Goal: Information Seeking & Learning: Learn about a topic

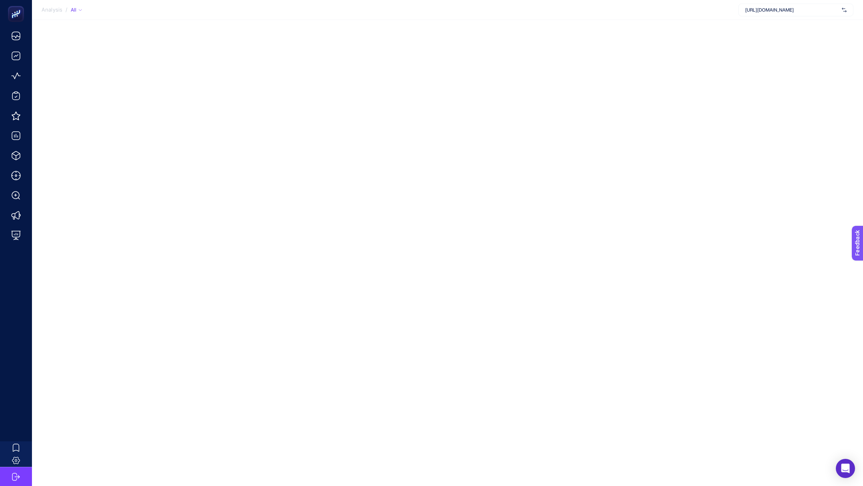
click at [769, 4] on div "[URL][DOMAIN_NAME]" at bounding box center [795, 10] width 115 height 13
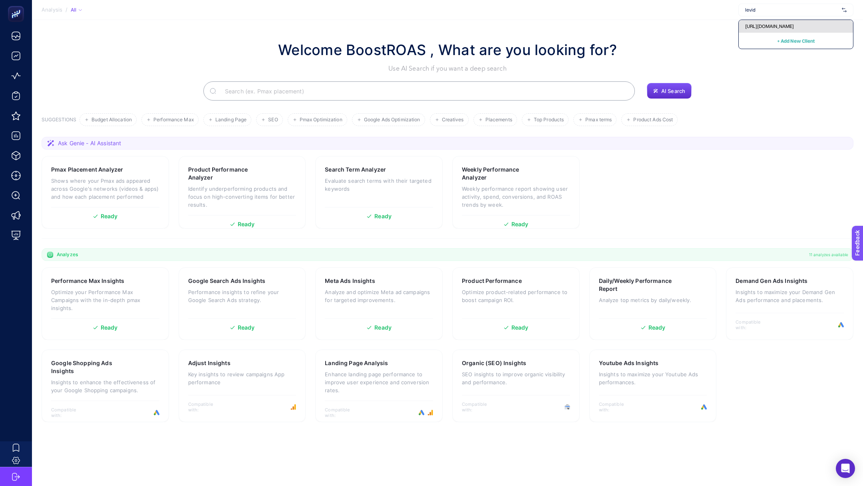
type input "levid"
click at [806, 22] on div "[URL][DOMAIN_NAME]" at bounding box center [796, 26] width 114 height 13
click at [82, 292] on p "Optimize your Performance Max Campaigns with the in-depth pmax insights." at bounding box center [105, 300] width 108 height 24
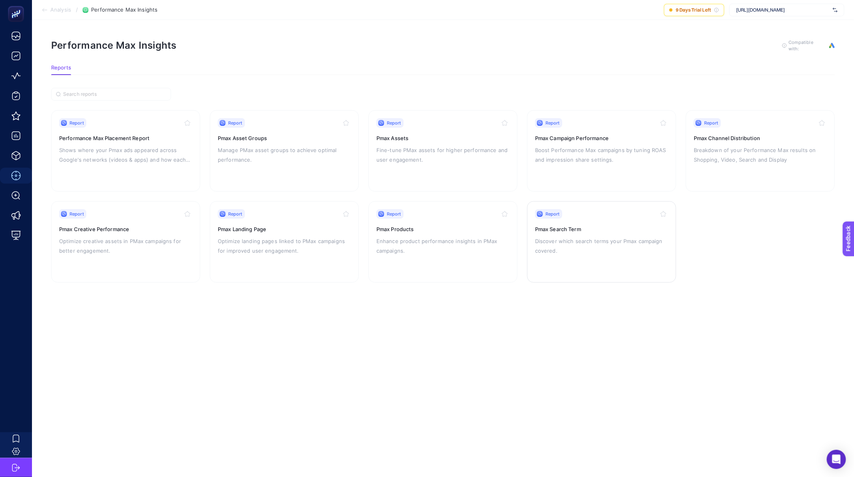
click at [574, 244] on p "Discover which search terms your Pmax campaign covered." at bounding box center [601, 245] width 133 height 19
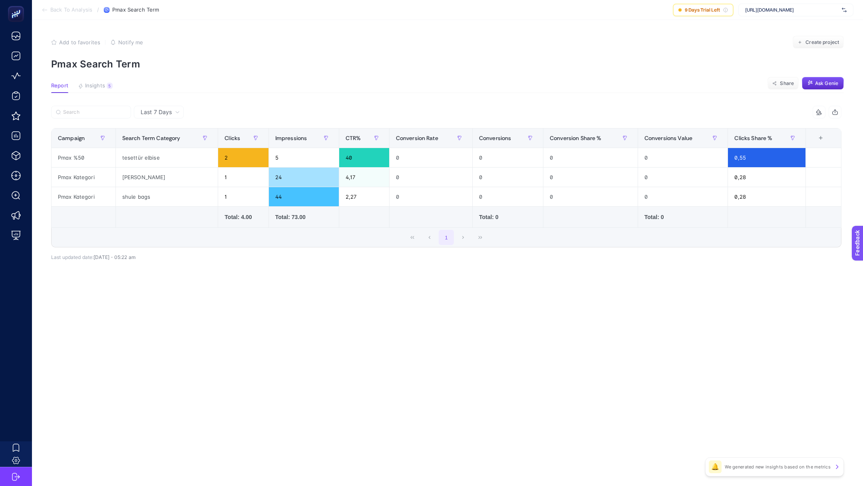
click at [172, 112] on div "Last 7 Days" at bounding box center [160, 112] width 46 height 6
click at [168, 142] on li "Last 30 Days" at bounding box center [158, 143] width 45 height 14
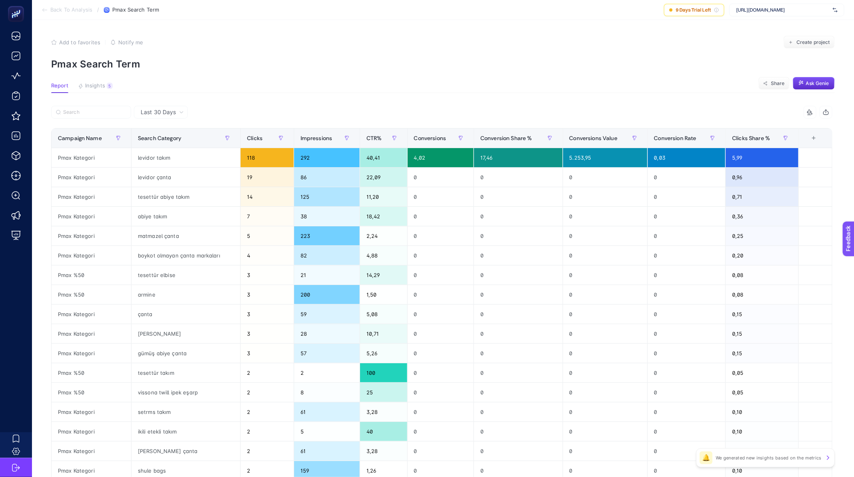
click at [159, 113] on span "Last 30 Days" at bounding box center [158, 112] width 35 height 8
click at [168, 140] on li "Last 30 Days" at bounding box center [160, 143] width 49 height 14
click at [165, 113] on span "Last 30 Days" at bounding box center [158, 112] width 35 height 8
click at [162, 125] on li "Last 7 Days" at bounding box center [160, 129] width 49 height 14
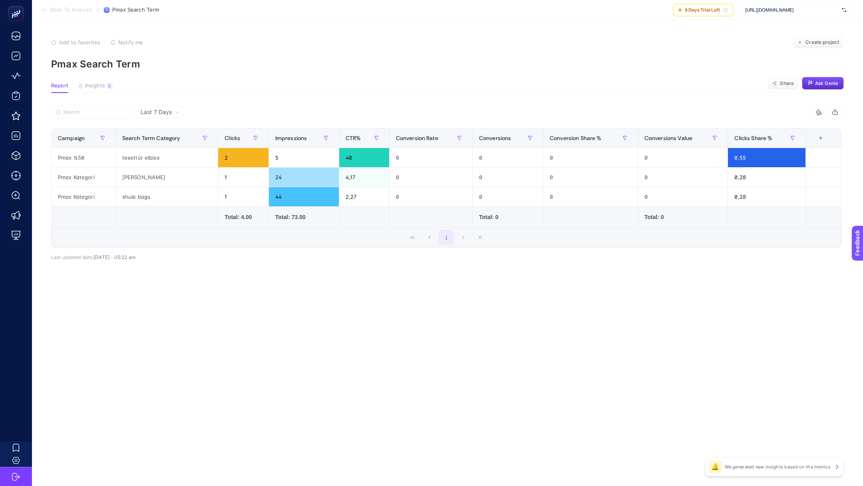
click at [165, 113] on span "Last 7 Days" at bounding box center [156, 112] width 31 height 8
click at [163, 145] on li "Last 30 Days" at bounding box center [158, 143] width 45 height 14
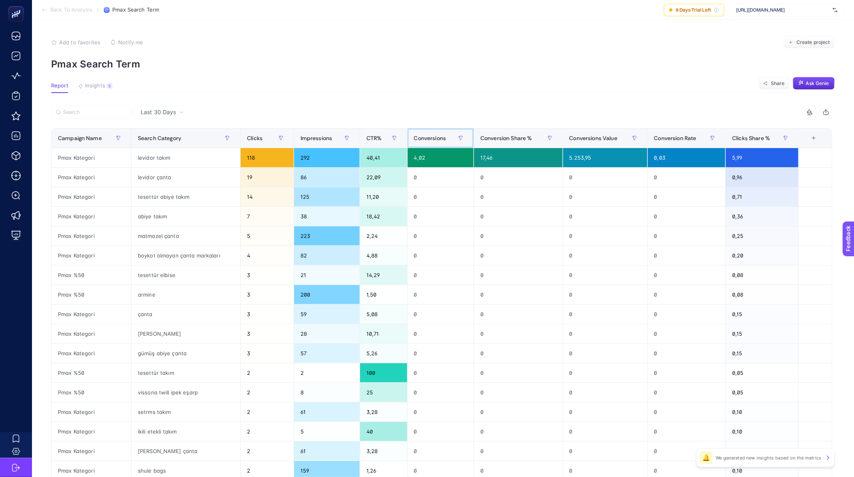
click at [443, 141] on span "Conversions" at bounding box center [430, 138] width 32 height 6
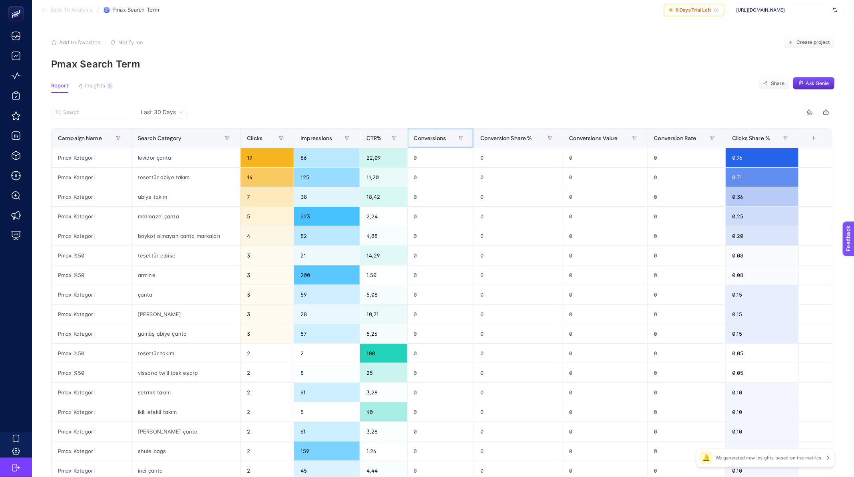
click at [442, 138] on span "Conversions" at bounding box center [430, 138] width 32 height 6
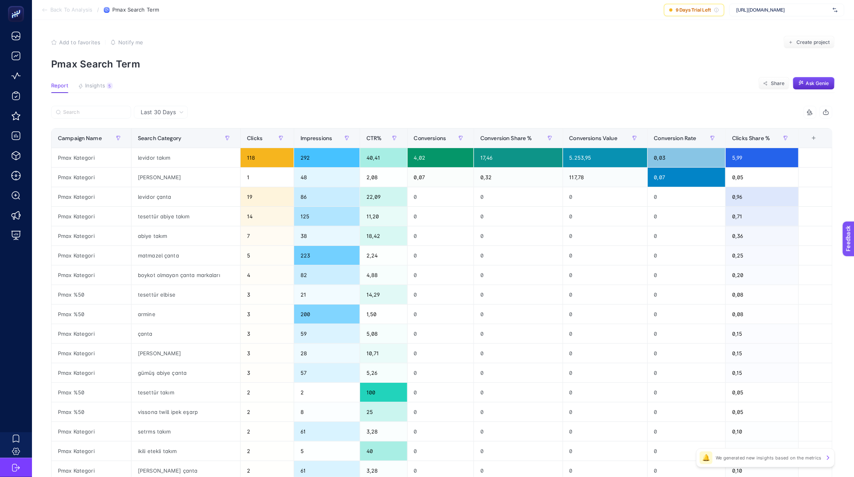
click at [414, 94] on article "Add to favorites false Notify me Create project Pmax Search Term Report Insight…" at bounding box center [443, 332] width 822 height 624
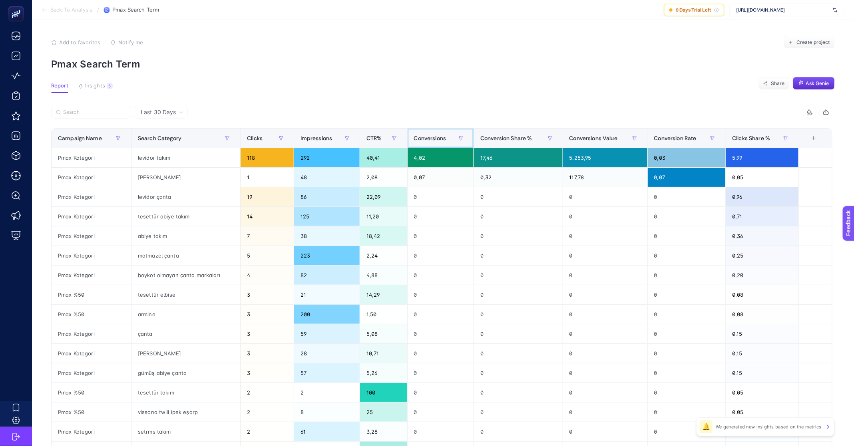
click at [435, 136] on span "Conversions" at bounding box center [430, 138] width 32 height 6
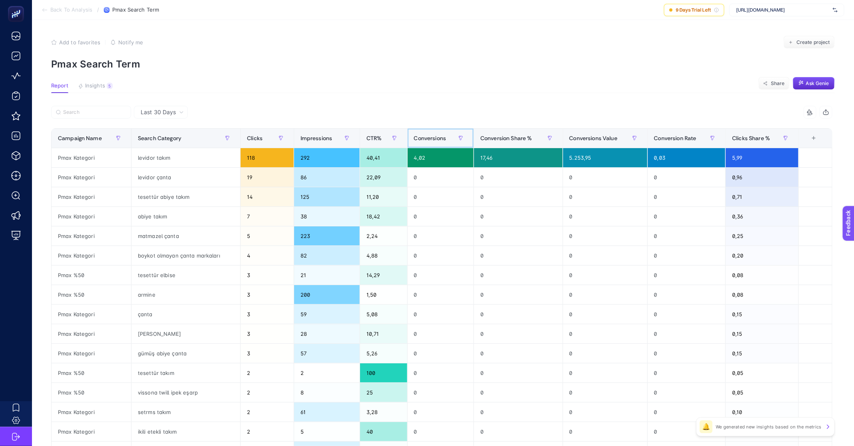
click at [435, 136] on span "Conversions" at bounding box center [430, 138] width 32 height 6
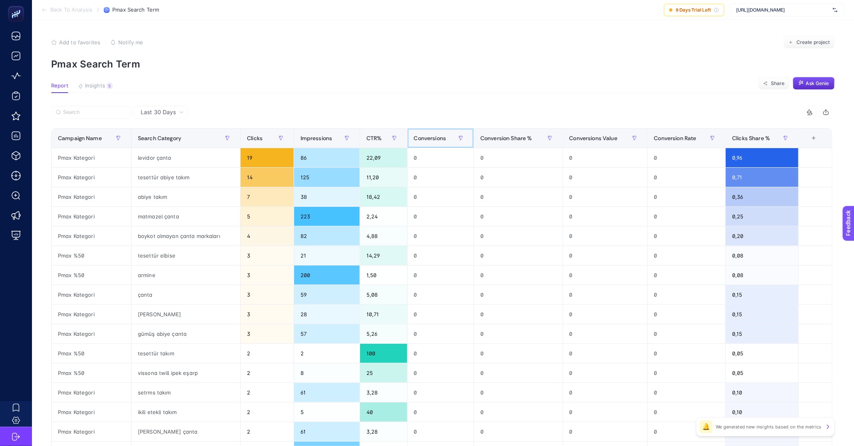
click at [455, 134] on div "Conversions" at bounding box center [440, 138] width 53 height 13
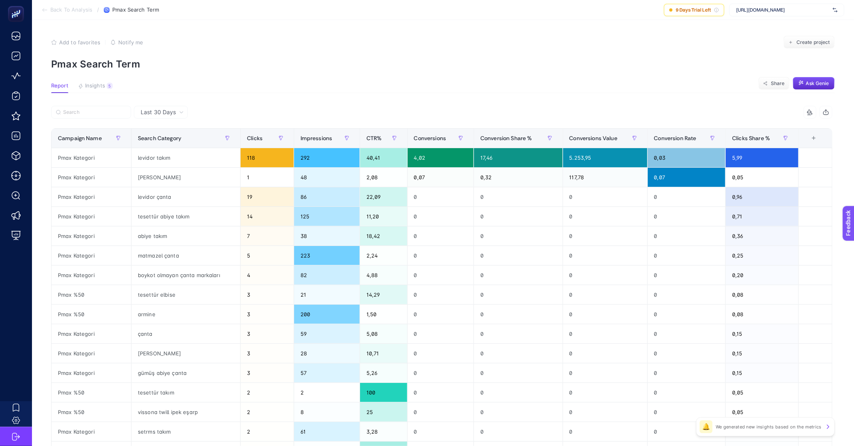
click at [171, 116] on span "Last 30 Days" at bounding box center [158, 112] width 35 height 8
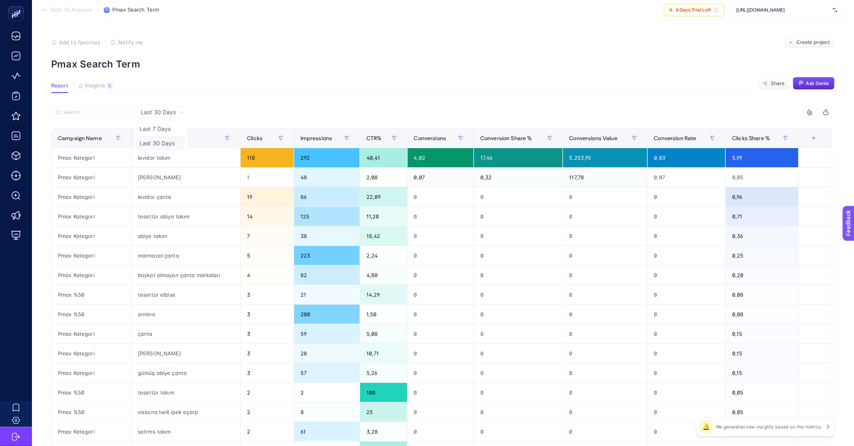
click at [170, 145] on li "Last 30 Days" at bounding box center [160, 143] width 49 height 14
click at [161, 155] on div "levidor takım" at bounding box center [185, 157] width 109 height 19
click at [149, 171] on div "[PERSON_NAME]" at bounding box center [185, 177] width 109 height 19
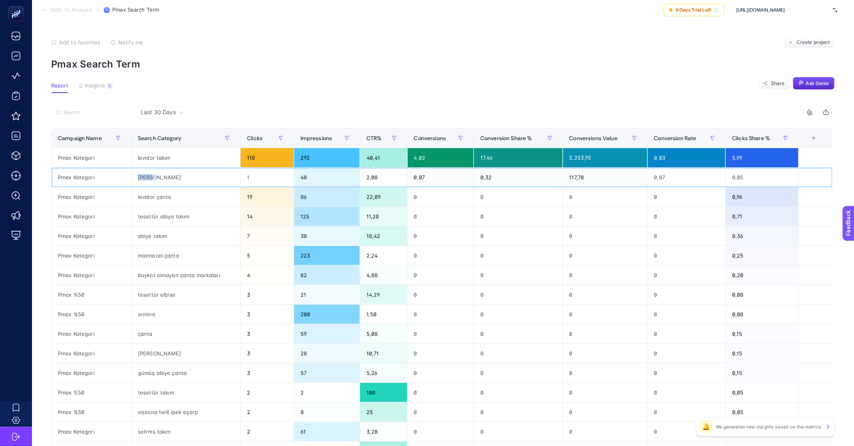
click at [149, 171] on div "[PERSON_NAME]" at bounding box center [185, 177] width 109 height 19
click at [67, 173] on div "Pmax Kategori" at bounding box center [91, 177] width 79 height 19
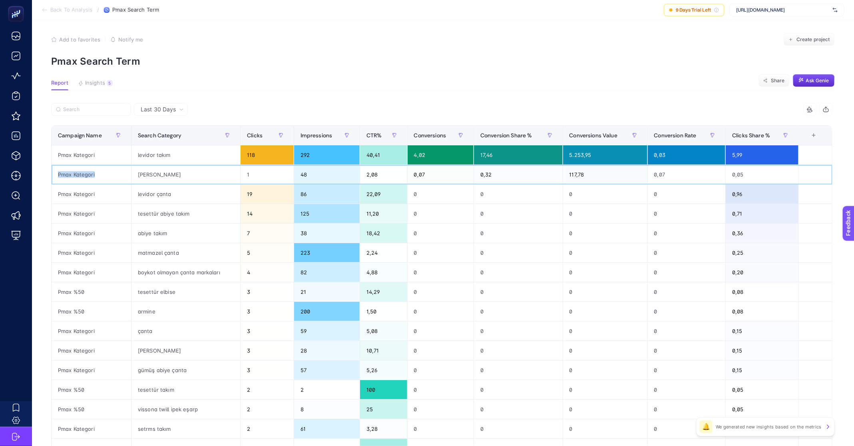
scroll to position [195, 0]
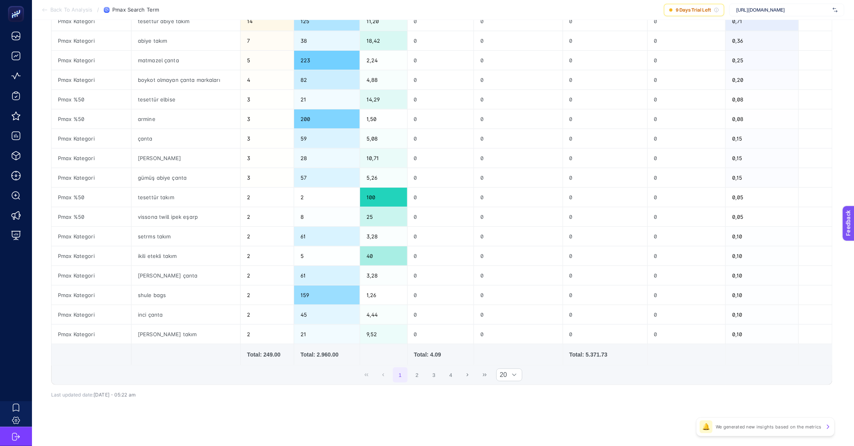
click at [439, 354] on div "Total: 4.09" at bounding box center [440, 355] width 53 height 8
click at [421, 351] on div "Total: 4.09" at bounding box center [440, 355] width 53 height 8
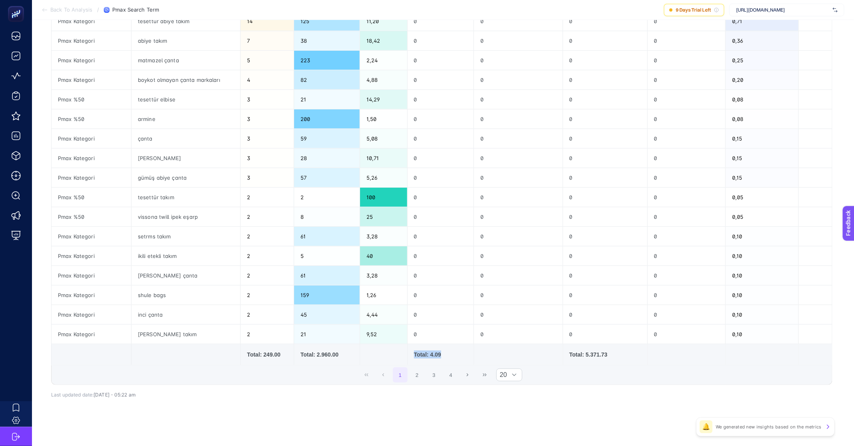
click at [421, 351] on div "Total: 4.09" at bounding box center [440, 355] width 53 height 8
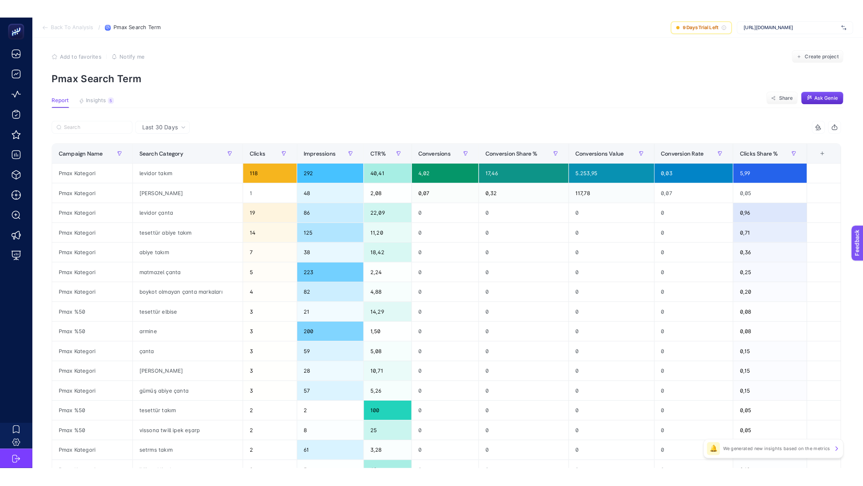
scroll to position [0, 0]
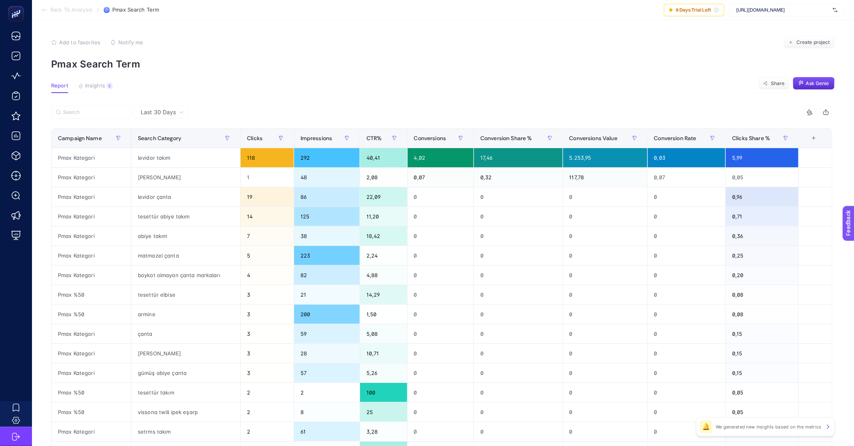
click at [91, 81] on article "Add to favorites false Notify me Create project Pmax Search Term Report Insight…" at bounding box center [443, 332] width 822 height 624
click at [93, 85] on span "Insights" at bounding box center [95, 86] width 20 height 6
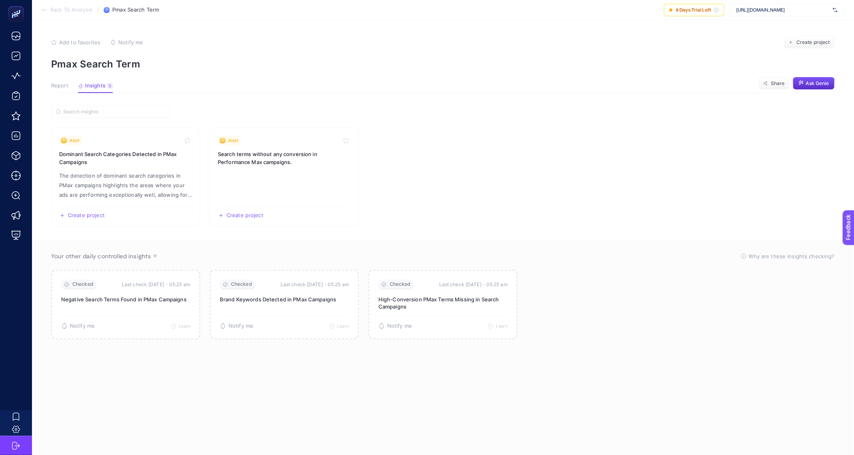
click at [58, 87] on span "Report" at bounding box center [59, 86] width 17 height 6
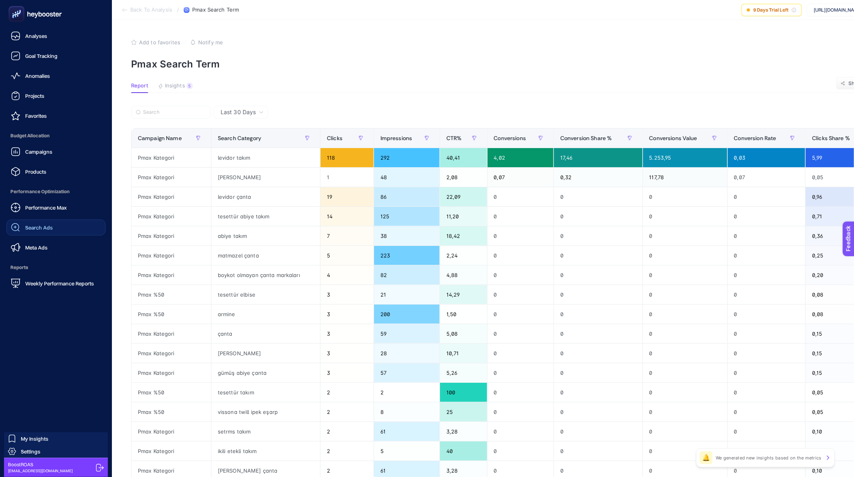
click at [55, 230] on link "Search Ads" at bounding box center [55, 228] width 99 height 16
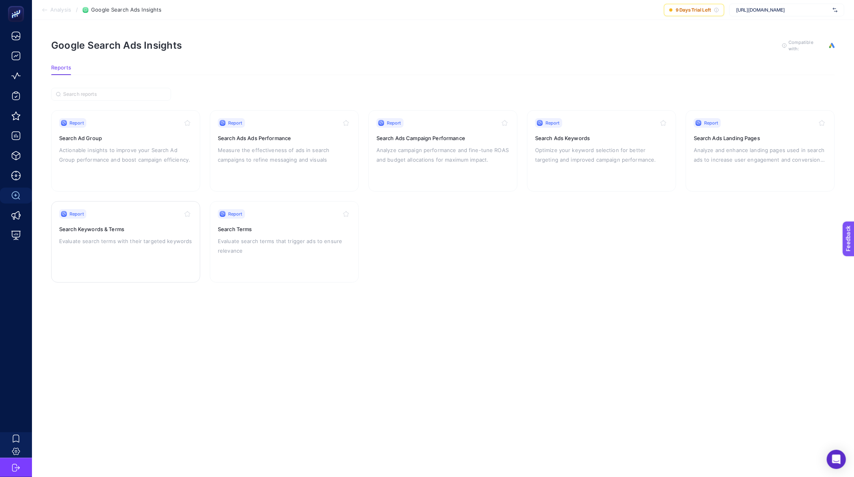
click at [89, 239] on p "Evaluate search terms with their targeted keywords" at bounding box center [125, 241] width 133 height 10
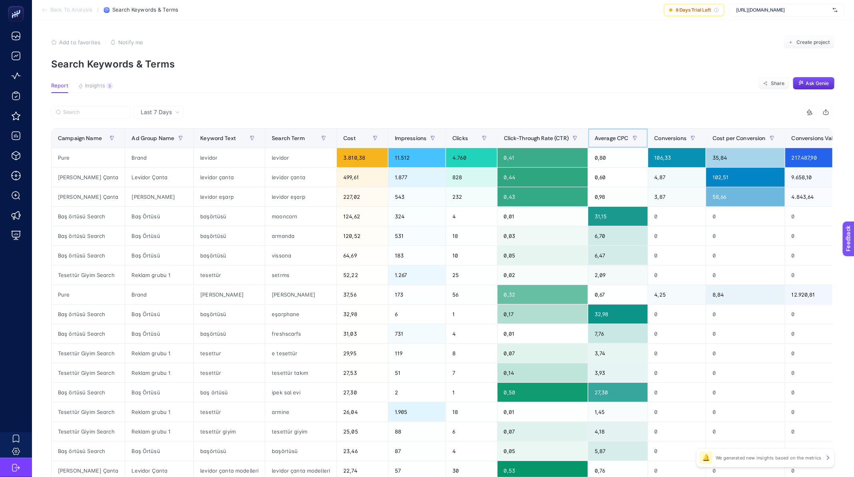
click at [611, 137] on span "Average CPC" at bounding box center [611, 138] width 34 height 6
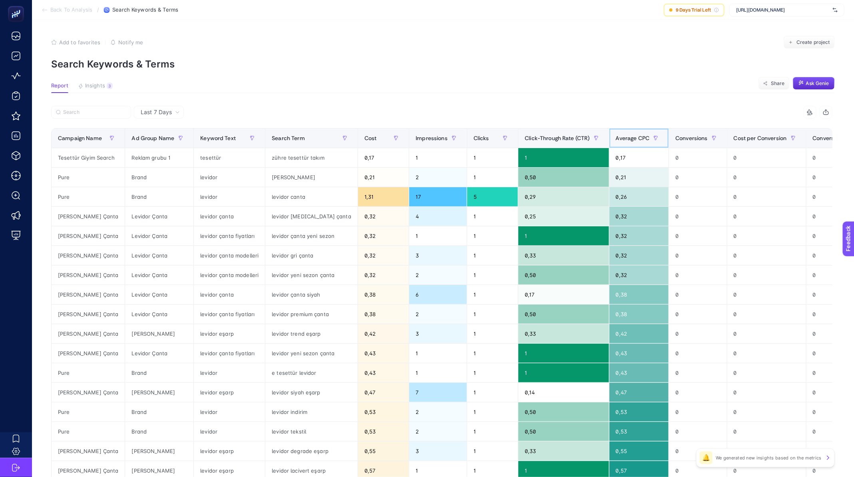
click at [615, 137] on span "Average CPC" at bounding box center [632, 138] width 34 height 6
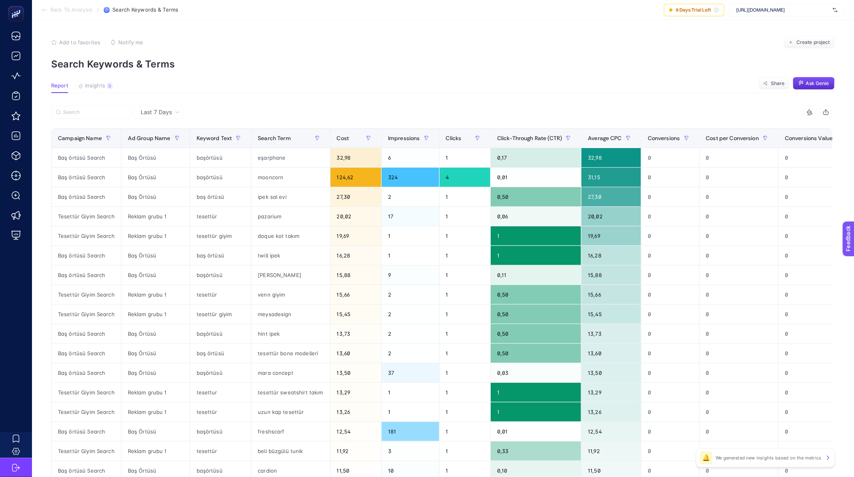
click at [162, 112] on span "Last 7 Days" at bounding box center [156, 112] width 31 height 8
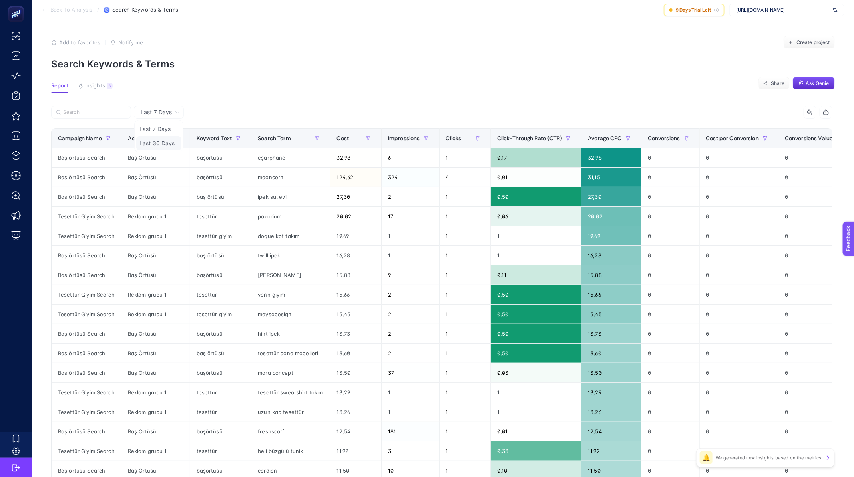
click at [170, 139] on li "Last 30 Days" at bounding box center [158, 143] width 45 height 14
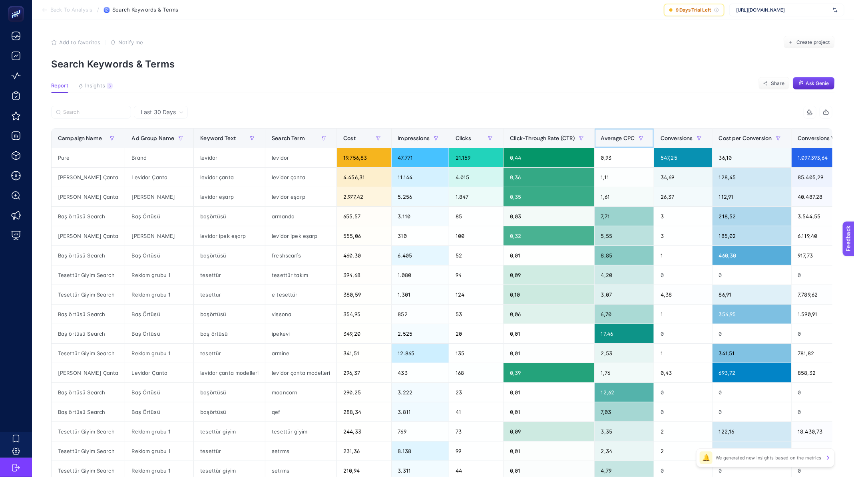
click at [630, 137] on span "Average CPC" at bounding box center [618, 138] width 34 height 6
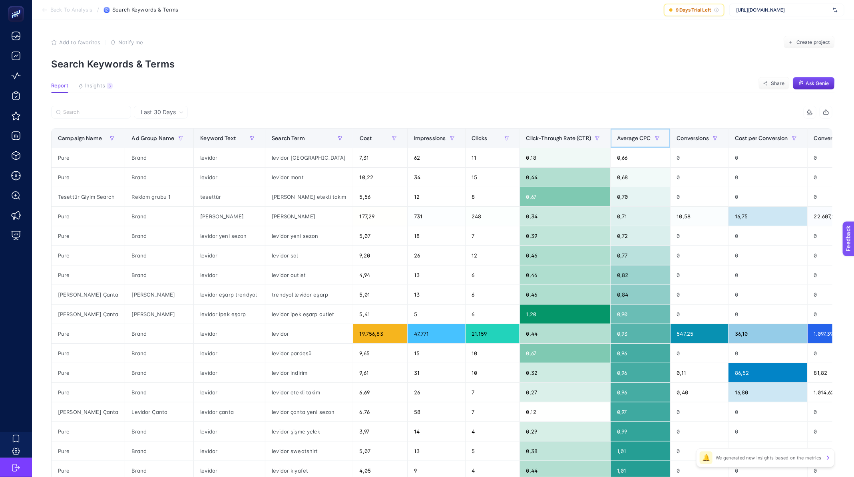
click at [630, 137] on span "Average CPC" at bounding box center [634, 138] width 34 height 6
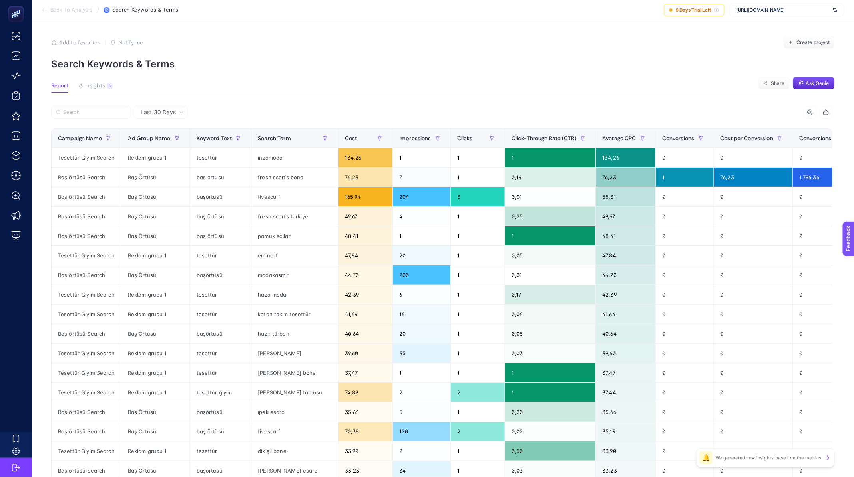
click at [72, 7] on span "Back To Analysis" at bounding box center [71, 10] width 42 height 6
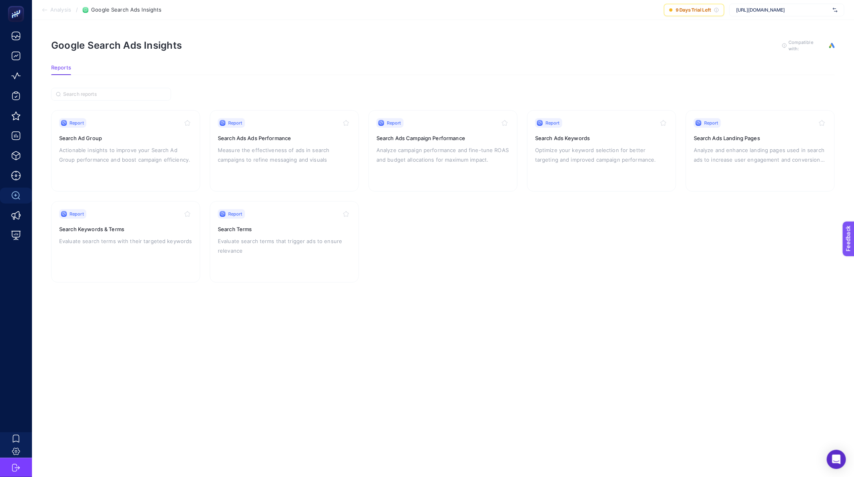
click at [56, 4] on section "Analysis / Google Search Ads Insights 9 Days Trial Left [URL][DOMAIN_NAME]" at bounding box center [443, 10] width 822 height 20
click at [55, 8] on span "Analysis" at bounding box center [60, 10] width 21 height 6
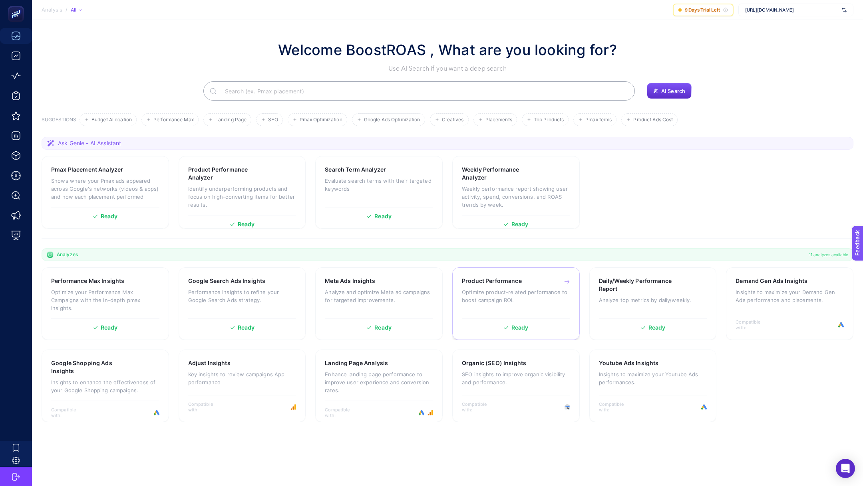
click at [562, 306] on div "Product Performance Optimize product-related performance to boost campaign ROI." at bounding box center [516, 296] width 108 height 38
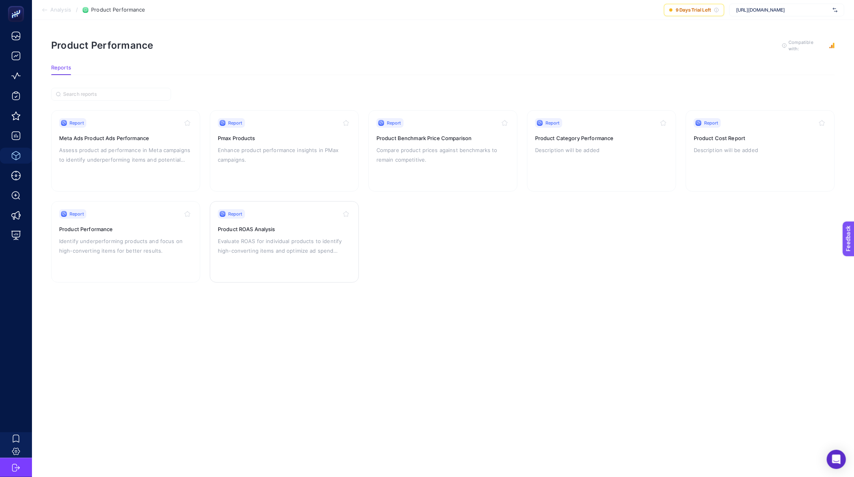
click at [287, 242] on p "Evaluate ROAS for individual products to identify high-converting items and opt…" at bounding box center [284, 245] width 133 height 19
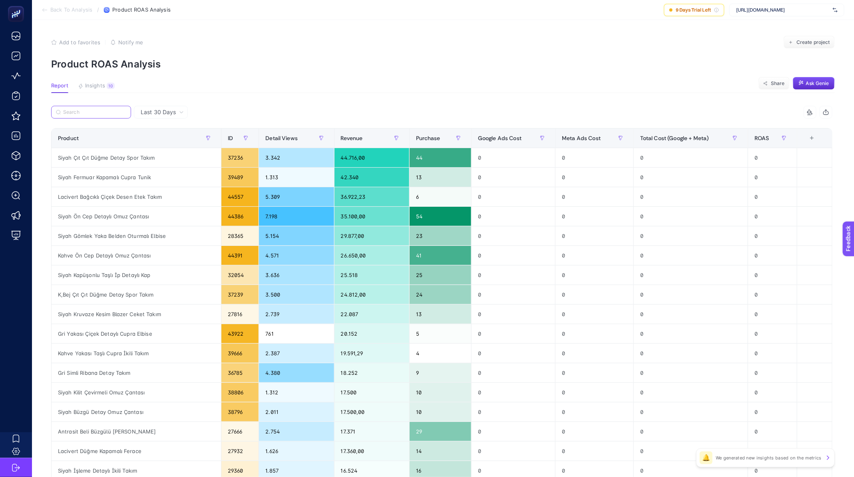
click at [106, 111] on input "Search" at bounding box center [94, 112] width 63 height 6
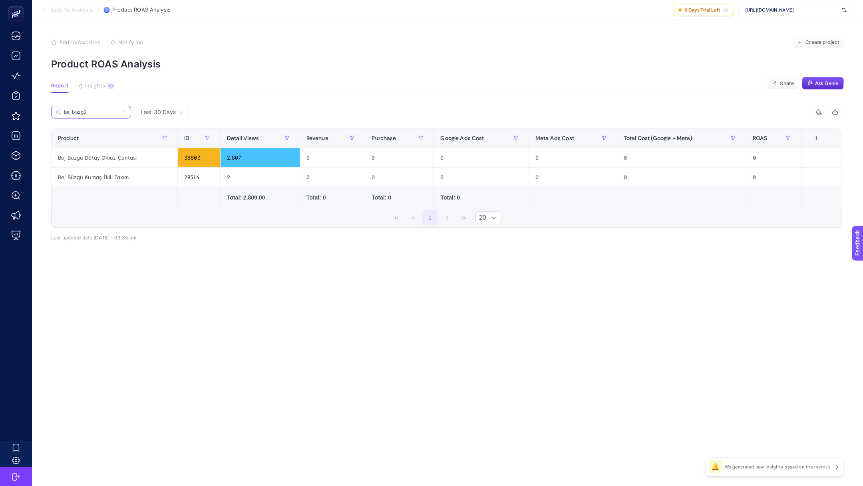
type input "bej büzgü"
drag, startPoint x: 136, startPoint y: 158, endPoint x: 55, endPoint y: 155, distance: 80.7
click at [55, 155] on div "Bej Büzgü Detay Omuz Çantası" at bounding box center [115, 157] width 126 height 19
copy div "Bej Büzgü Detay Omuz Çantası"
click at [107, 157] on div "Bej Büzgü Detay Omuz Çantası" at bounding box center [115, 157] width 126 height 19
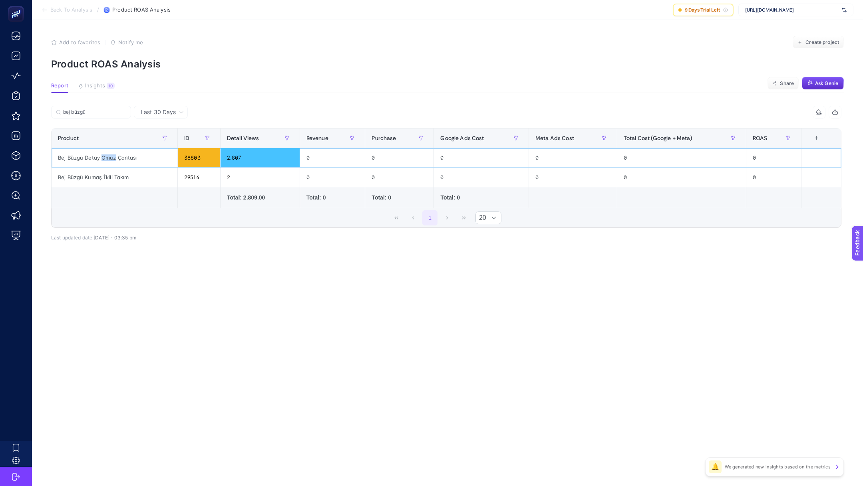
click at [107, 157] on div "Bej Büzgü Detay Omuz Çantası" at bounding box center [115, 157] width 126 height 19
click at [110, 160] on div "Bej Büzgü Detay Omuz Çantası" at bounding box center [115, 157] width 126 height 19
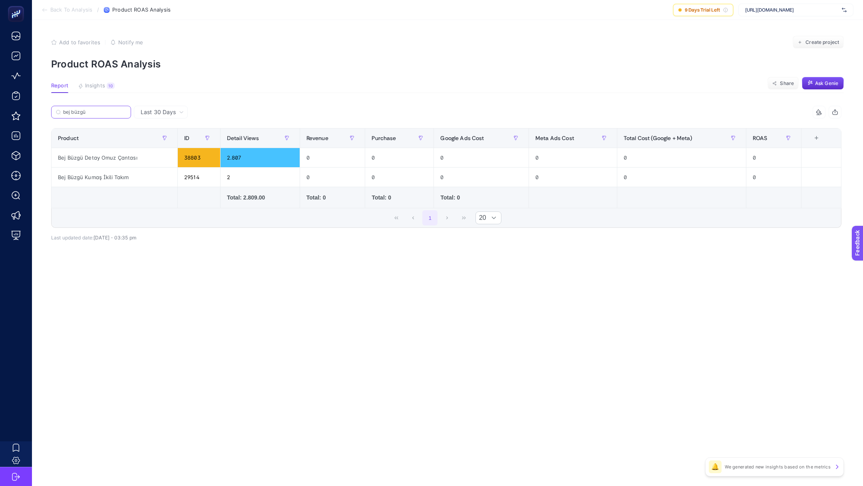
click at [97, 109] on input "bej büzgü" at bounding box center [94, 112] width 63 height 6
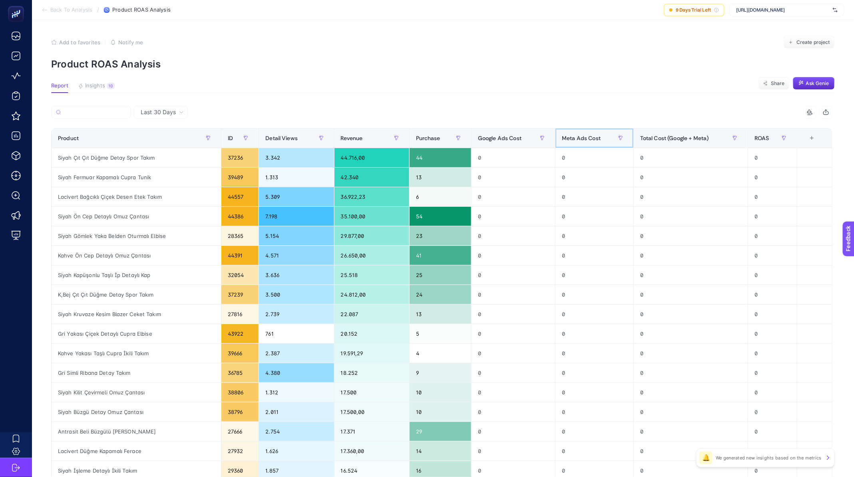
click at [619, 136] on div "Meta Ads Cost" at bounding box center [594, 138] width 65 height 13
click at [600, 137] on span "Meta Ads Cost" at bounding box center [581, 138] width 39 height 6
click at [60, 8] on span "Back To Analysis" at bounding box center [71, 10] width 42 height 6
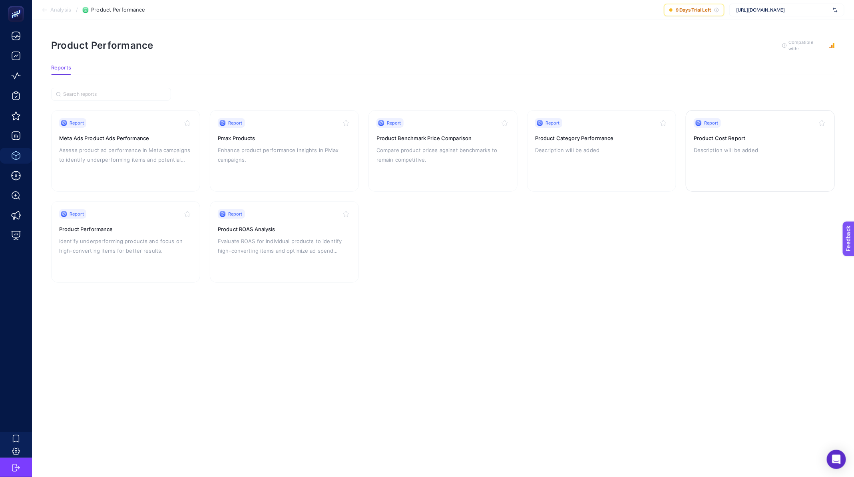
click at [825, 161] on div "Report Product Cost Report Description will be added" at bounding box center [759, 151] width 133 height 66
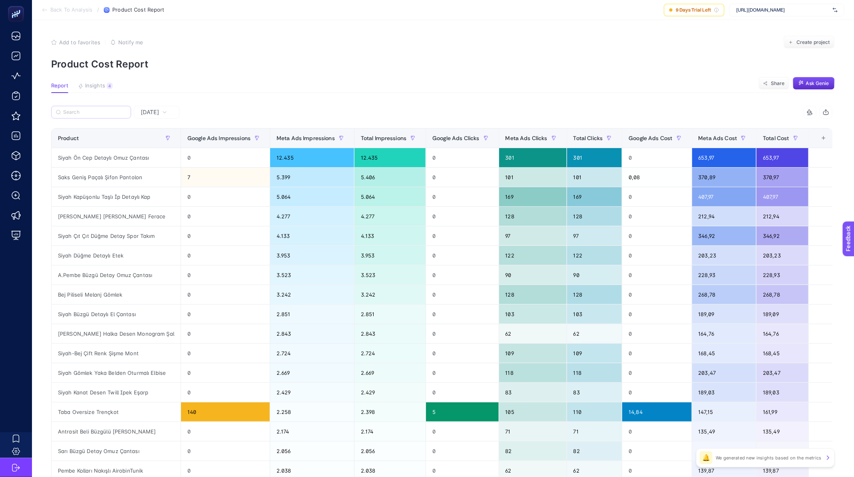
click at [74, 109] on label at bounding box center [91, 112] width 80 height 13
click at [74, 109] on input "Search" at bounding box center [94, 112] width 63 height 6
paste input "Bej Büzgü Detay Omuz Çantası"
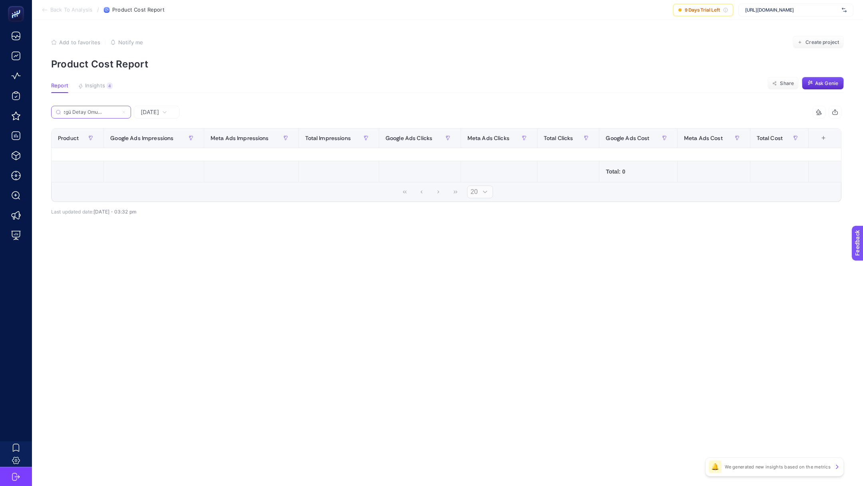
scroll to position [0, 16]
type input "Bej Büzgü Detay Omuz Çantas"
click at [169, 106] on div "[DATE]" at bounding box center [157, 112] width 46 height 13
click at [167, 110] on div "[DATE]" at bounding box center [153, 112] width 33 height 6
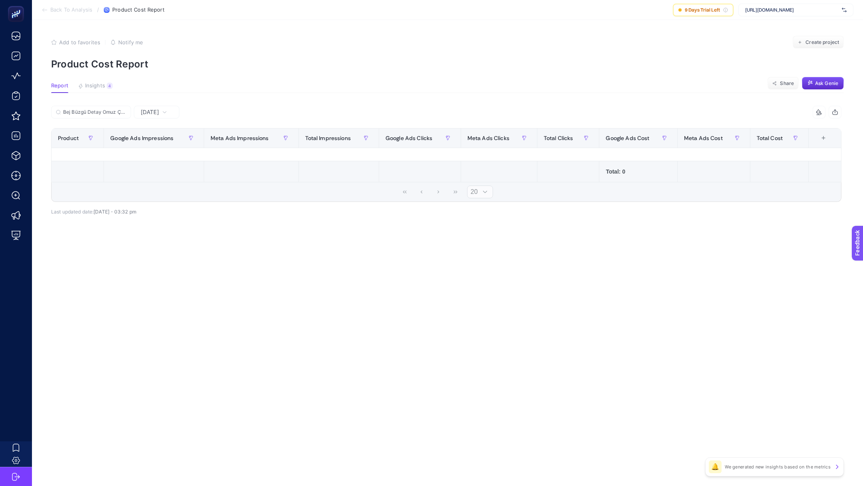
click at [158, 115] on span "[DATE]" at bounding box center [150, 112] width 18 height 8
click at [161, 164] on li "Last 30 Days" at bounding box center [156, 162] width 41 height 22
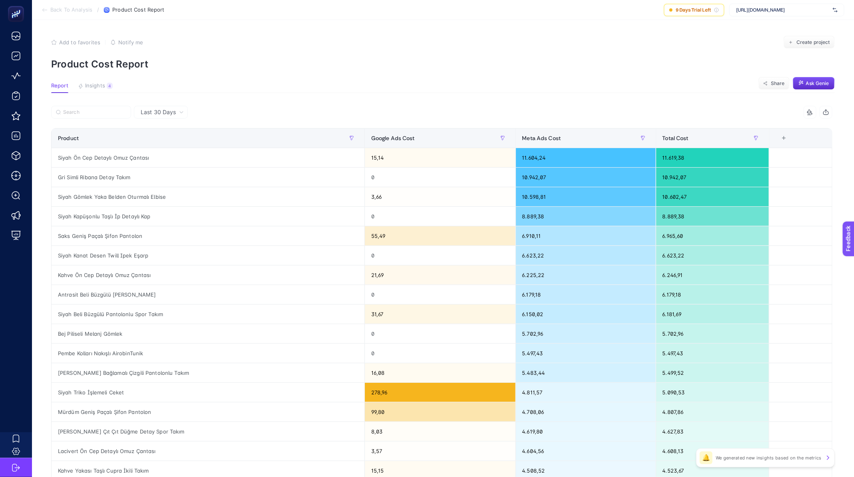
click at [90, 103] on article "Add to favorites false Notify me Create project Product Cost Report Report Insi…" at bounding box center [443, 332] width 822 height 624
click at [90, 111] on input "Search" at bounding box center [94, 112] width 63 height 6
paste input "Bej Büzgü Detay Omuz Çantası"
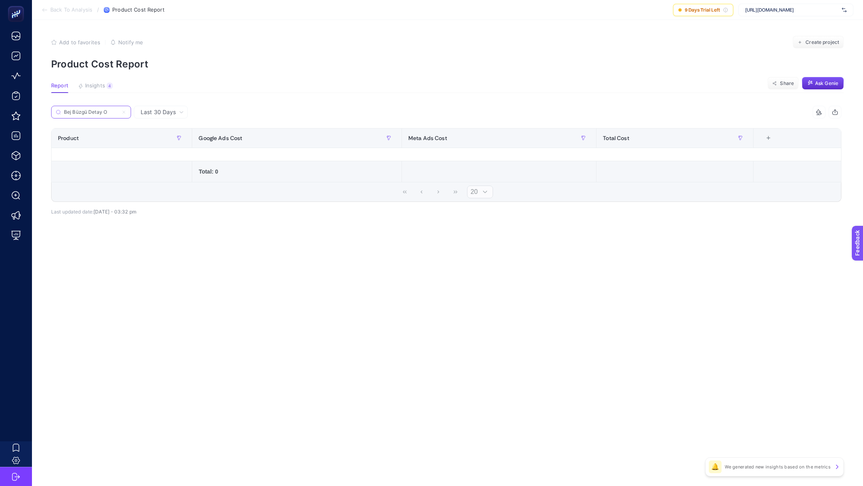
click at [105, 111] on input "Bej Büzgü Detay O" at bounding box center [91, 112] width 54 height 6
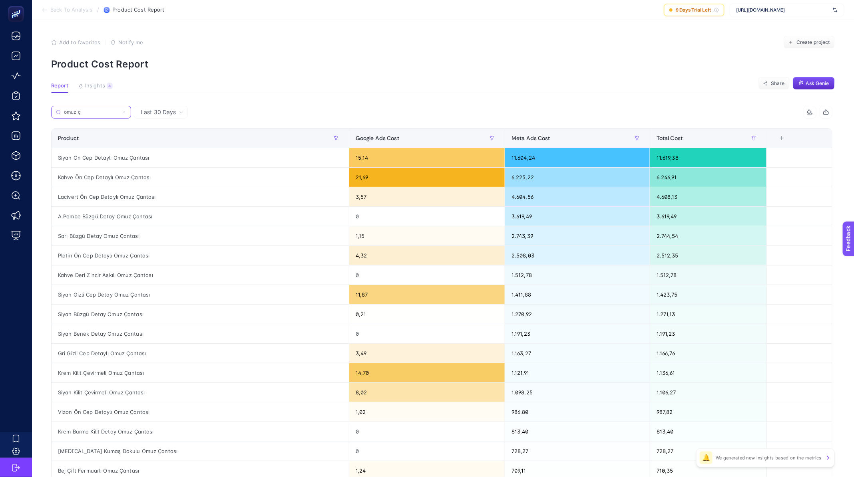
type input "omuz ça"
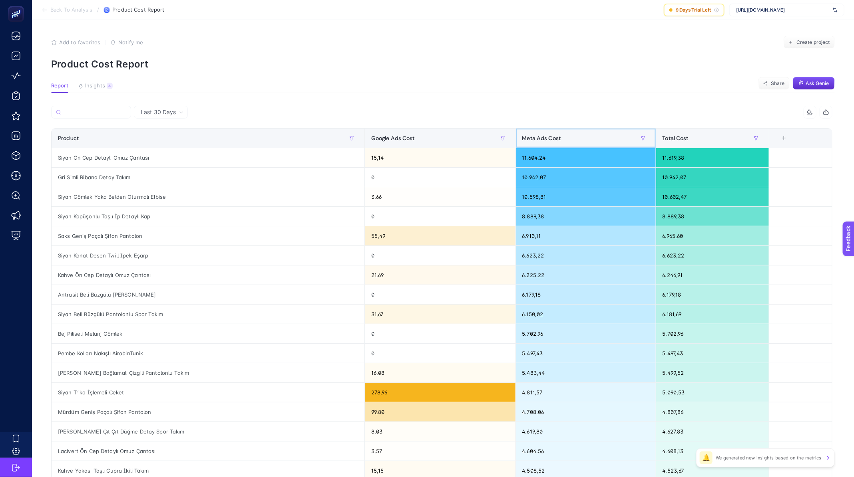
click at [546, 141] on span "Meta Ads Cost" at bounding box center [541, 138] width 39 height 6
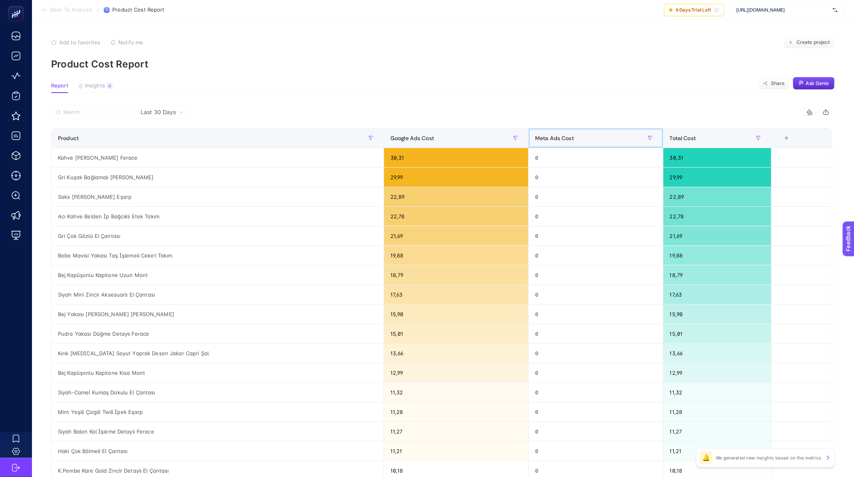
click at [546, 141] on span "Meta Ads Cost" at bounding box center [554, 138] width 39 height 6
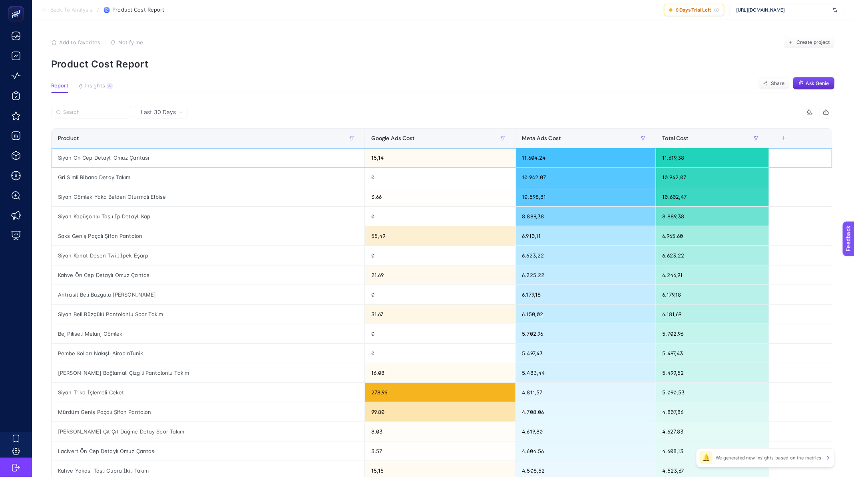
click at [110, 155] on div "Siyah Ön Cep Detaylı Omuz Çantası" at bounding box center [208, 157] width 313 height 19
copy tr "Siyah Ön Cep Detaylı Omuz Çantası"
click at [80, 11] on span "Back To Analysis" at bounding box center [71, 10] width 42 height 6
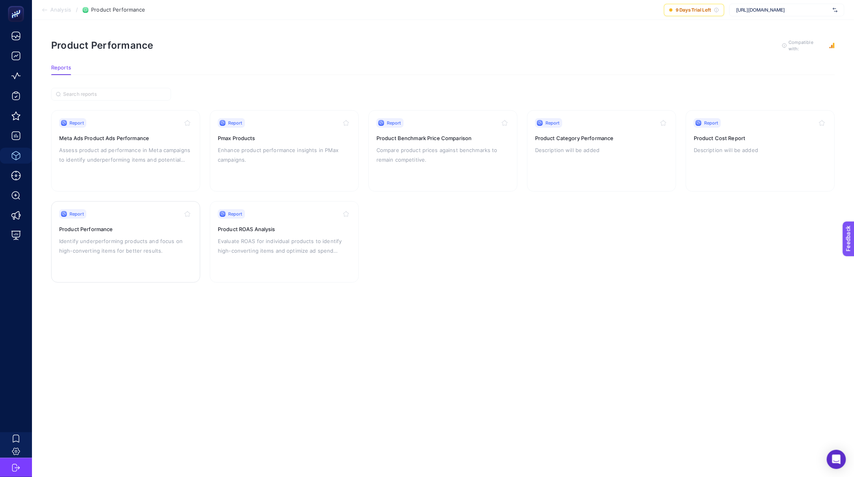
click at [141, 244] on p "Identify underperforming products and focus on high-converting items for better…" at bounding box center [125, 245] width 133 height 19
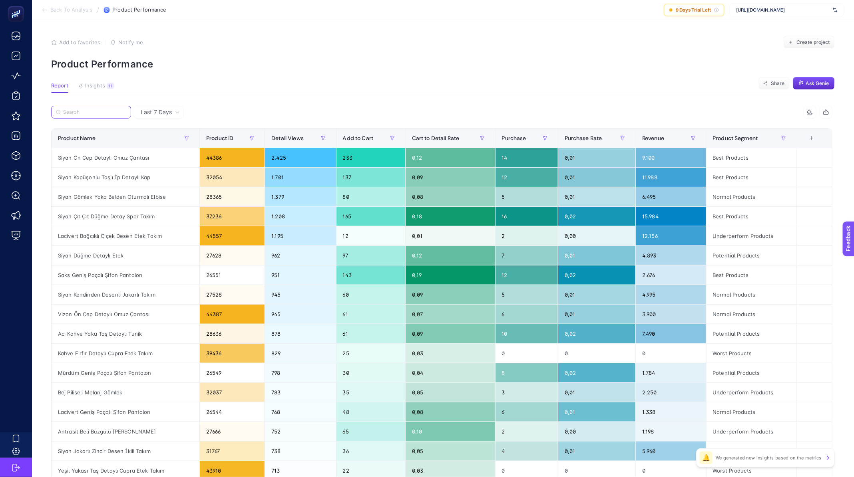
click at [89, 114] on input "Search" at bounding box center [94, 112] width 63 height 6
paste input "Siyah Ön Cep Detaylı Omuz Çantası"
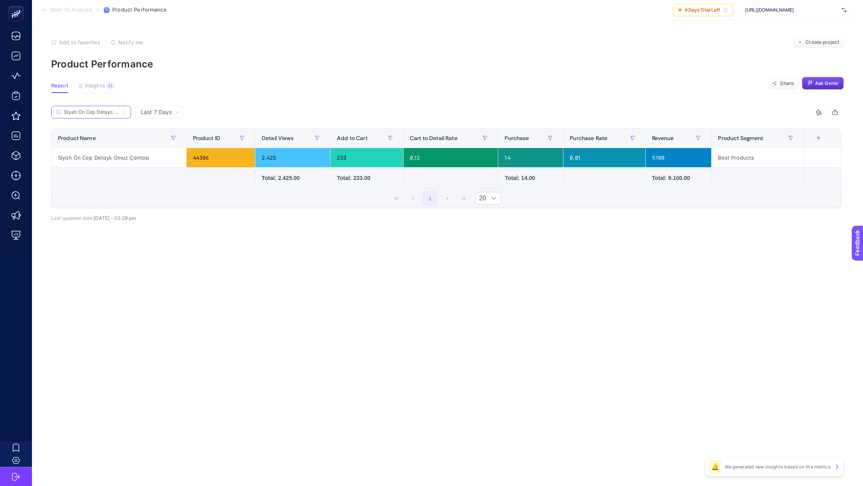
scroll to position [0, 28]
type input "Siyah Ön Cep Detaylı Omuz Çantası"
click at [166, 111] on span "Last 7 Days" at bounding box center [156, 112] width 31 height 8
click at [161, 145] on li "Last 30 Days" at bounding box center [158, 143] width 45 height 14
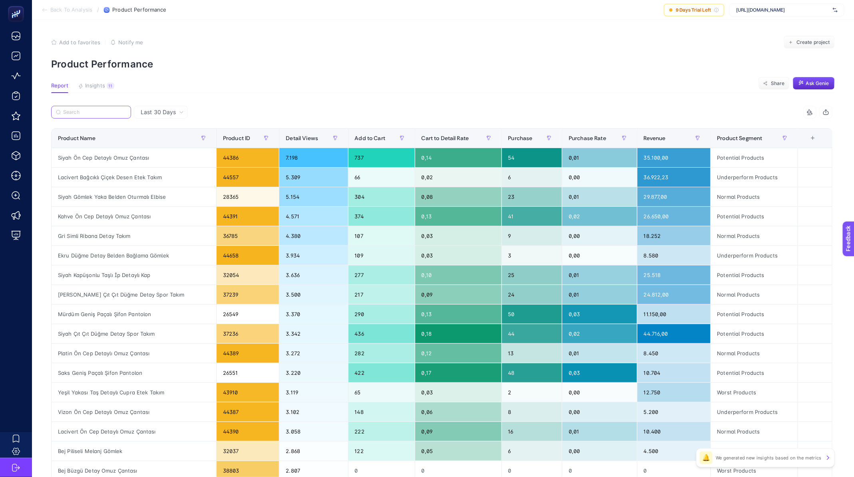
click at [67, 112] on input "Search" at bounding box center [94, 112] width 63 height 6
paste input "Siyah Ön Cep Detaylı Omuz Çantası"
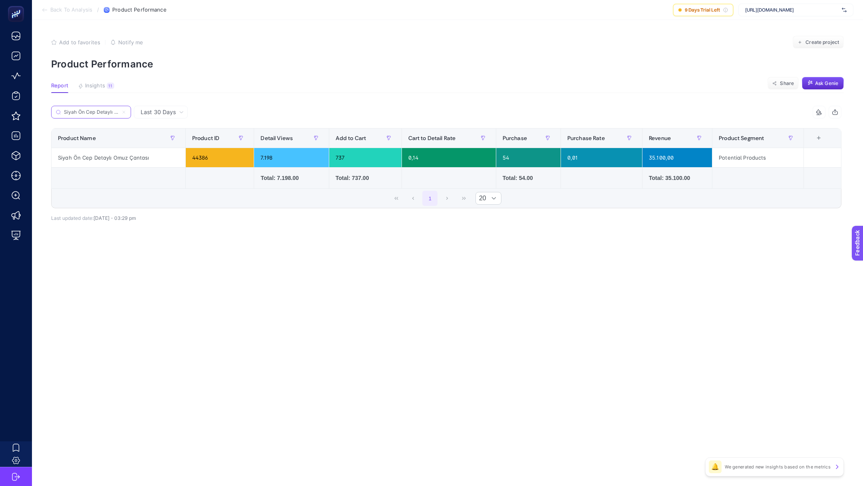
scroll to position [0, 28]
type input "Siyah Ön Cep Detaylı Omuz Çantası"
click at [60, 14] on section "Back To Analysis / Product Performance 9 Days Trial Left [URL][DOMAIN_NAME]" at bounding box center [447, 10] width 831 height 20
click at [95, 112] on input "Siyah Ön Cep Detaylı Omuz Çantası" at bounding box center [94, 112] width 63 height 6
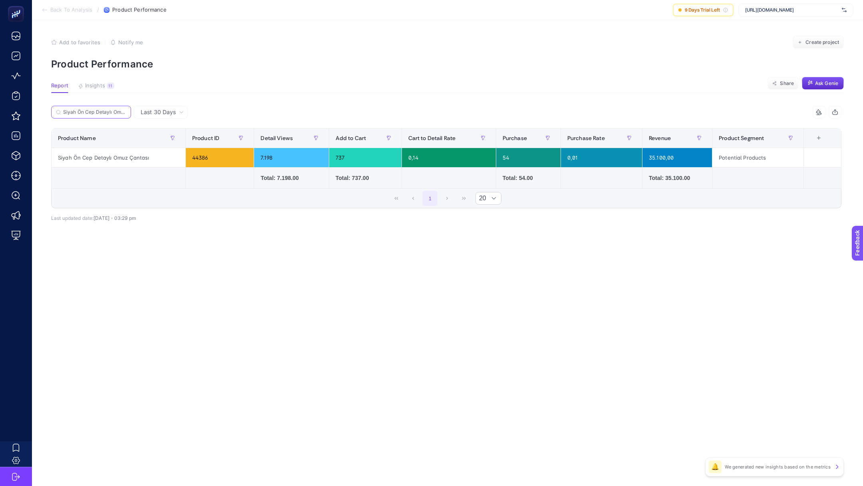
click at [95, 112] on input "Siyah Ön Cep Detaylı Omuz Çantası" at bounding box center [94, 112] width 63 height 6
click at [95, 112] on input "Siyah Ön Cep Detaylı Omuz Çantası" at bounding box center [91, 112] width 54 height 6
click at [58, 4] on section "Back To Analysis / Product Performance 9 Days Trial Left [URL][DOMAIN_NAME]" at bounding box center [447, 10] width 831 height 20
click at [69, 16] on section "Back To Analysis / Product Performance 9 Days Trial Left [URL][DOMAIN_NAME]" at bounding box center [447, 10] width 831 height 20
click at [73, 11] on span "Back To Analysis" at bounding box center [71, 10] width 42 height 6
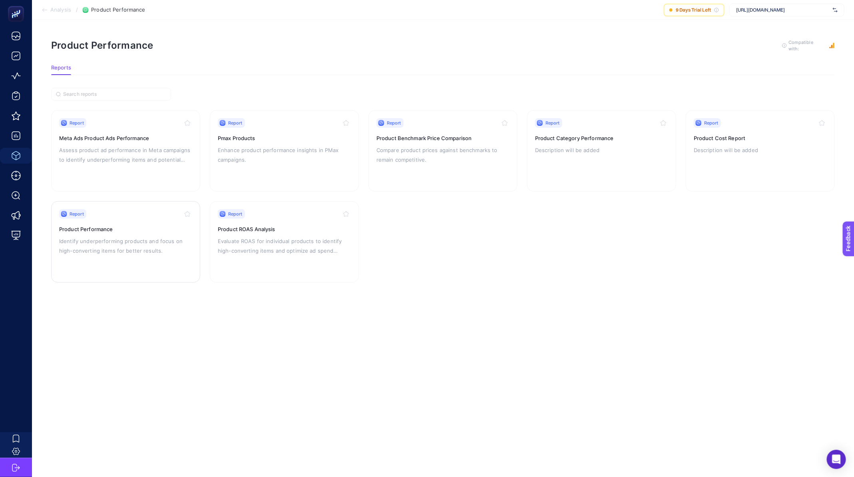
click at [145, 240] on p "Identify underperforming products and focus on high-converting items for better…" at bounding box center [125, 245] width 133 height 19
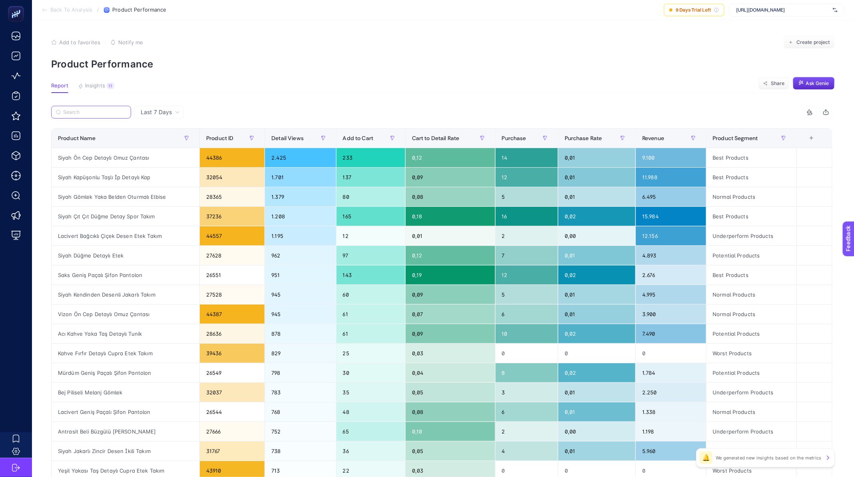
click at [91, 109] on input "Search" at bounding box center [94, 112] width 63 height 6
click at [64, 6] on section "Back To Analysis / Product Performance 9 Days Trial Left [URL][DOMAIN_NAME]" at bounding box center [443, 10] width 822 height 20
click at [63, 9] on span "Back To Analysis" at bounding box center [71, 10] width 42 height 6
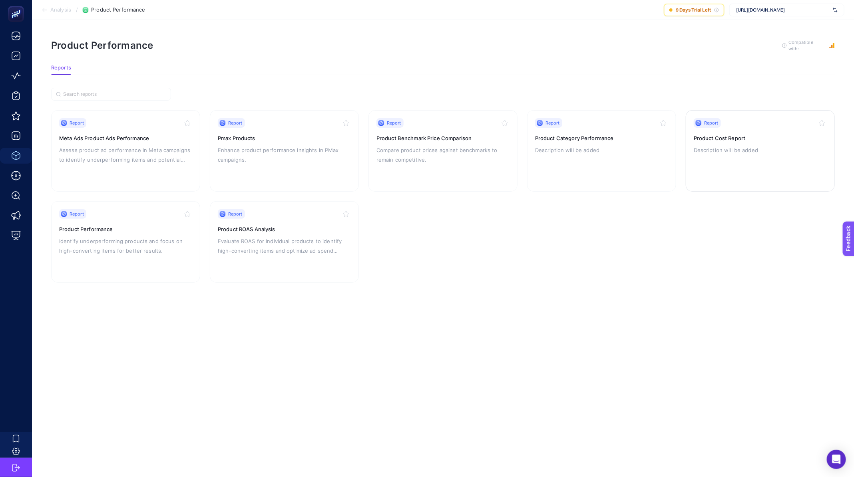
click at [719, 145] on p "Description will be added" at bounding box center [759, 150] width 133 height 10
click at [137, 228] on h3 "Product Performance" at bounding box center [125, 229] width 133 height 8
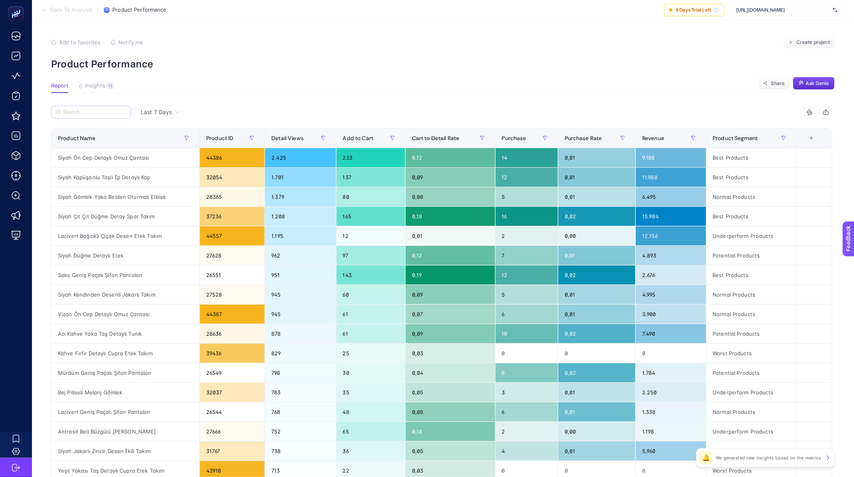
click at [90, 106] on label at bounding box center [91, 112] width 80 height 13
click at [90, 109] on input "Search" at bounding box center [94, 112] width 63 height 6
click at [170, 109] on span "Last 7 Days" at bounding box center [156, 112] width 31 height 8
click at [161, 144] on li "Last 30 Days" at bounding box center [158, 143] width 45 height 14
click at [0, 0] on input "Search" at bounding box center [0, 0] width 0 height 0
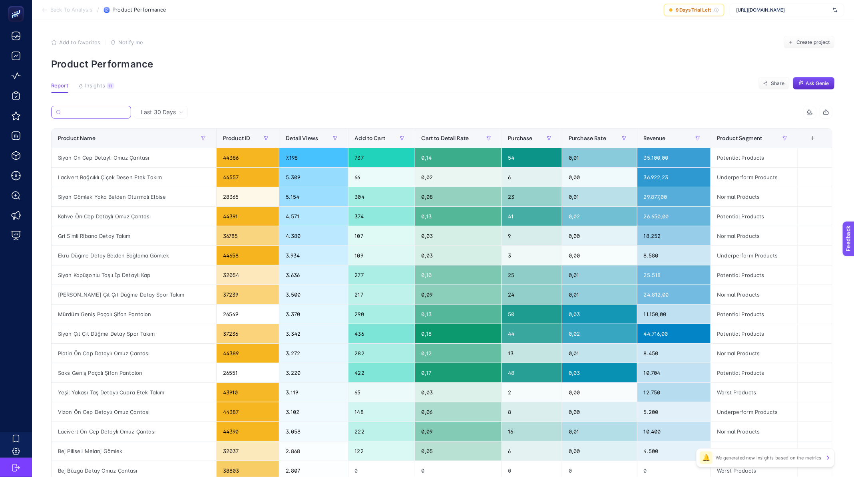
paste input "Gri Simli Ribana Detay Takım"
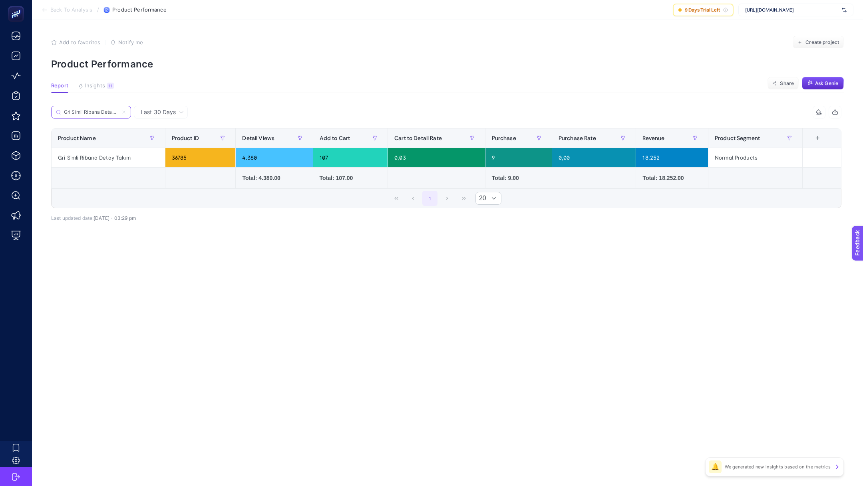
scroll to position [0, 11]
type input "Gri Simli Ribana Detay Takım"
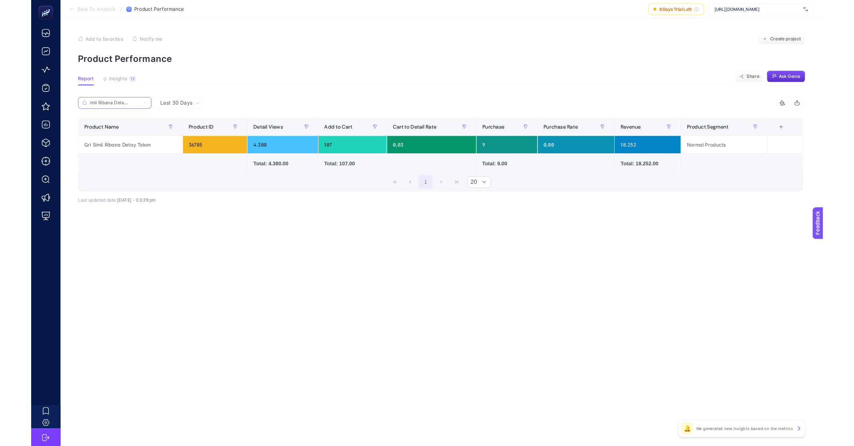
scroll to position [0, 0]
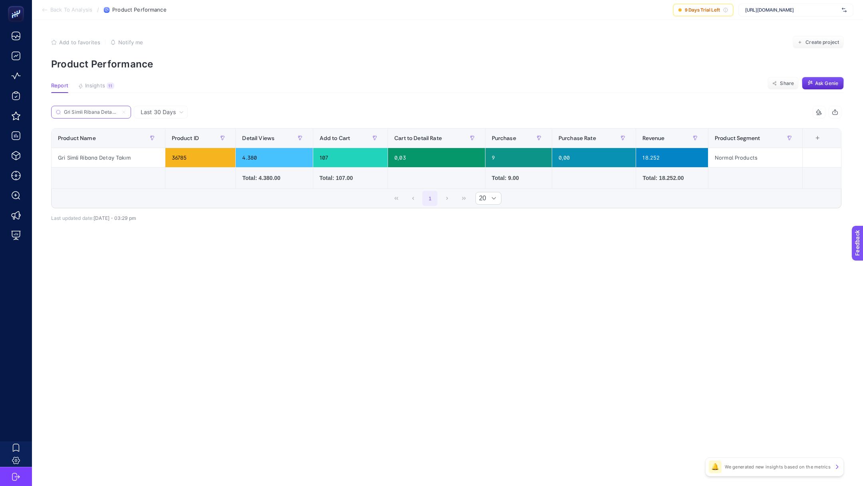
click at [123, 111] on icon at bounding box center [123, 112] width 5 height 5
click at [0, 0] on input "Search" at bounding box center [0, 0] width 0 height 0
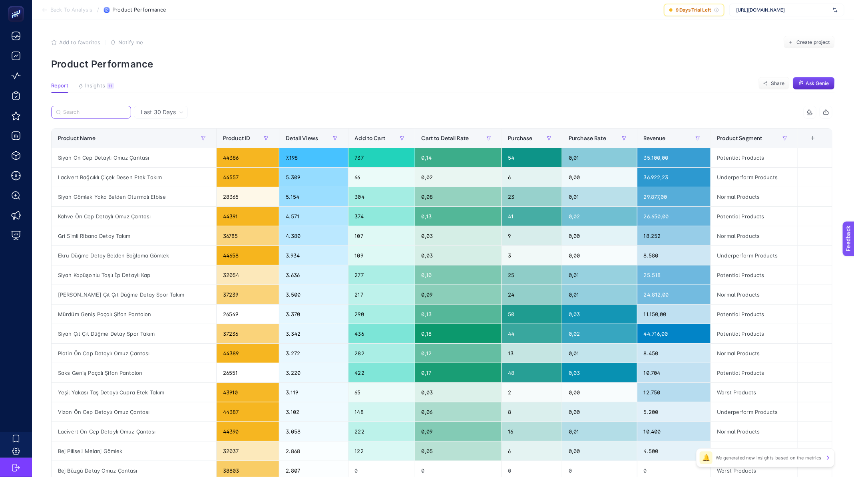
click at [90, 109] on label at bounding box center [91, 112] width 80 height 13
click at [0, 0] on input "Search" at bounding box center [0, 0] width 0 height 0
click at [137, 174] on div "Lacivert Bağcıklı Çiçek Desen Etek Takım" at bounding box center [134, 177] width 165 height 19
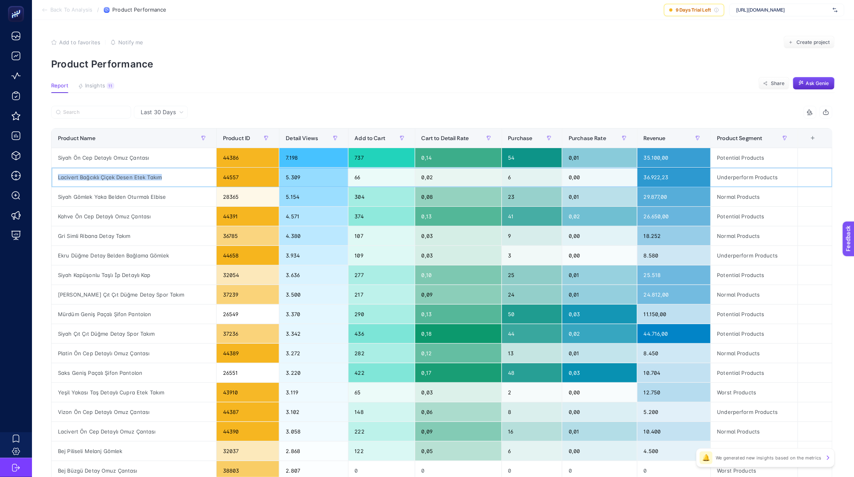
copy tr "Lacivert Bağcıklı Çiçek Desen Etek Takım"
click at [537, 139] on div "Purchase" at bounding box center [532, 138] width 48 height 13
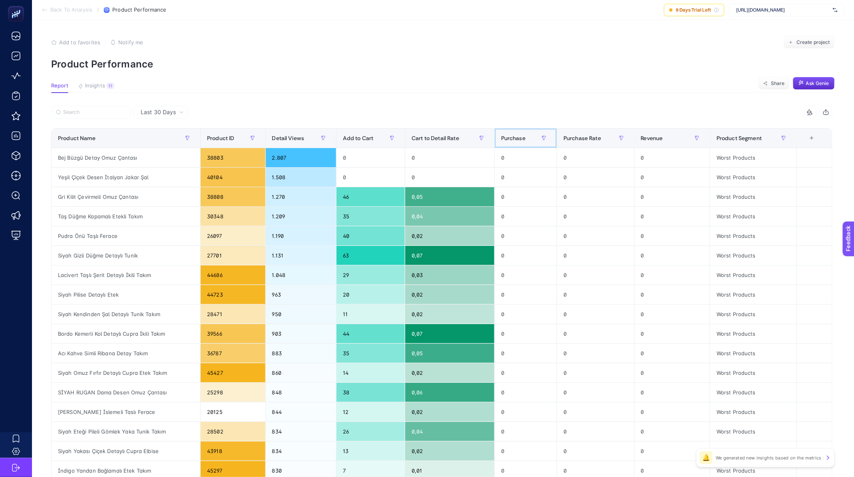
click at [537, 139] on div "Purchase" at bounding box center [525, 138] width 49 height 13
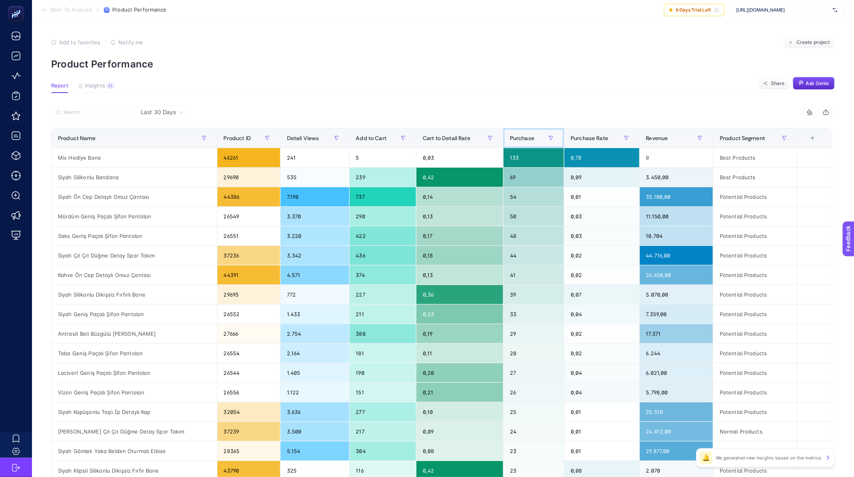
click at [525, 137] on span "Purchase" at bounding box center [522, 138] width 24 height 6
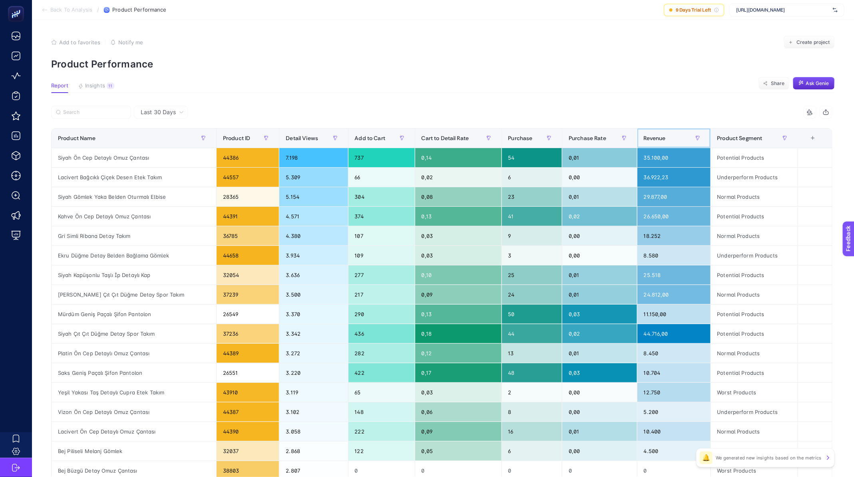
click at [665, 140] on span "Revenue" at bounding box center [654, 138] width 22 height 6
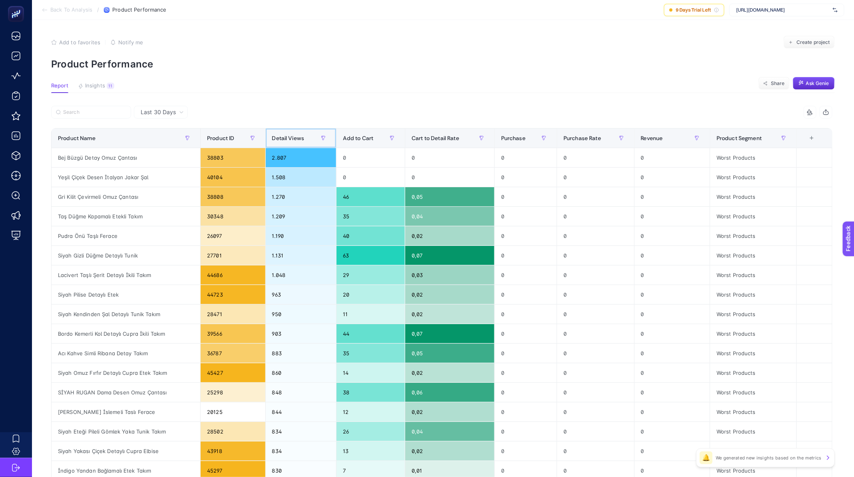
click at [287, 132] on div "Detail Views" at bounding box center [301, 138] width 58 height 13
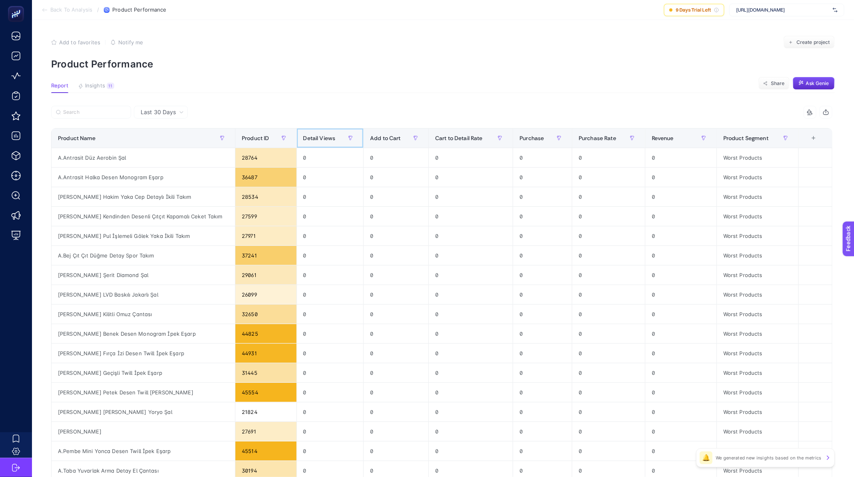
click at [304, 132] on div "Detail Views" at bounding box center [330, 138] width 54 height 13
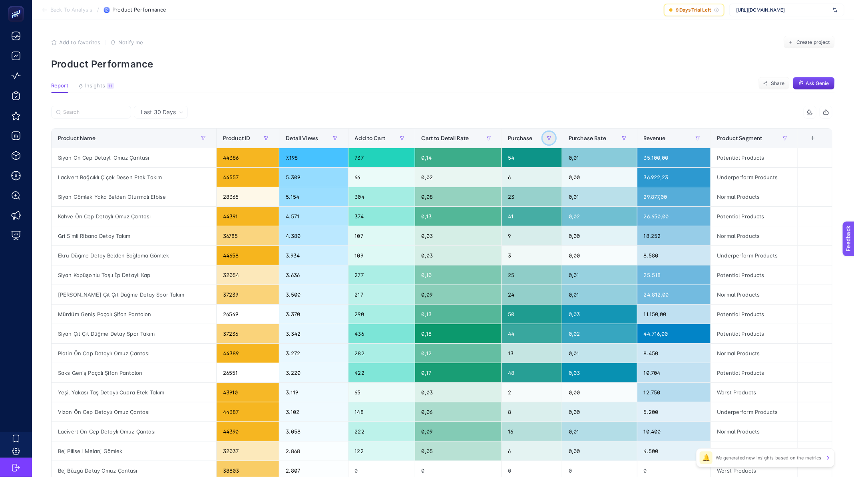
click at [555, 139] on button "button" at bounding box center [548, 138] width 13 height 13
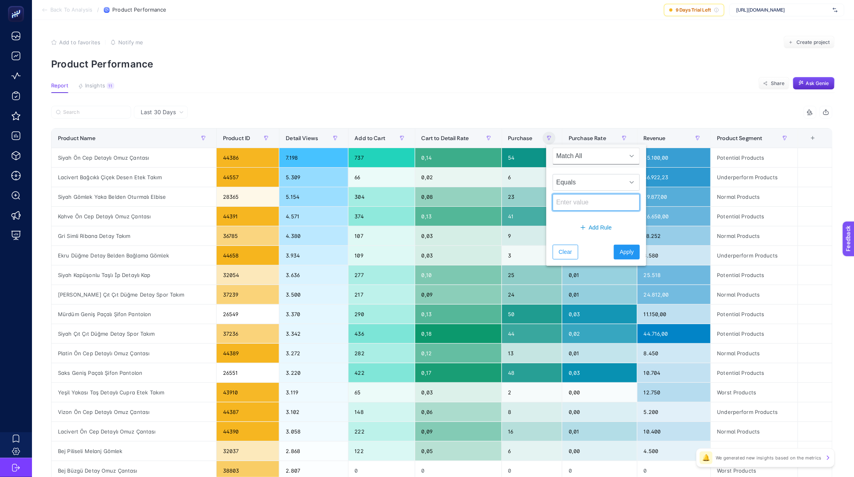
click at [577, 204] on input at bounding box center [595, 202] width 87 height 17
type input "0"
click at [613, 249] on button "Apply" at bounding box center [626, 252] width 26 height 15
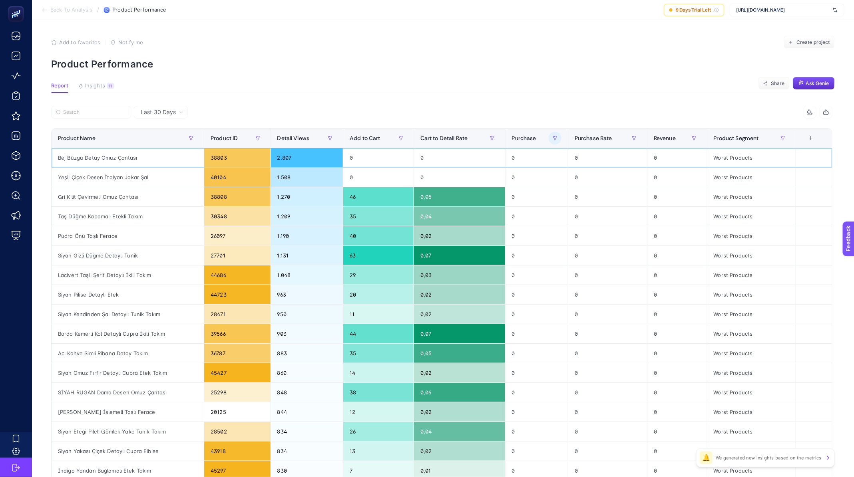
click at [99, 156] on div "Bej Büzgü Detay Omuz Çantası" at bounding box center [128, 157] width 152 height 19
click at [89, 174] on div "Yeşil Çiçek Desen İtalyan Jakar Şal" at bounding box center [128, 177] width 152 height 19
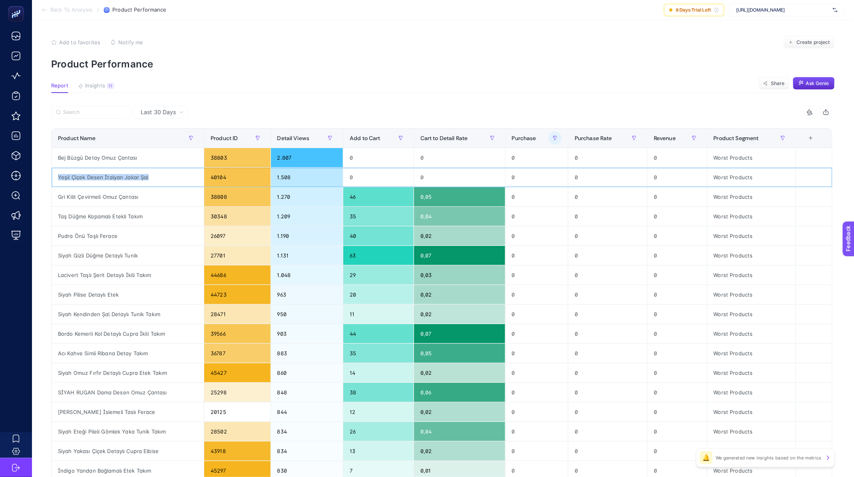
click at [89, 174] on div "Yeşil Çiçek Desen İtalyan Jakar Şal" at bounding box center [128, 177] width 152 height 19
copy tr "Yeşil Çiçek Desen İtalyan Jakar Şal"
click at [79, 195] on div "Gri Kilit Çevirmeli Omuz Çantası" at bounding box center [128, 196] width 152 height 19
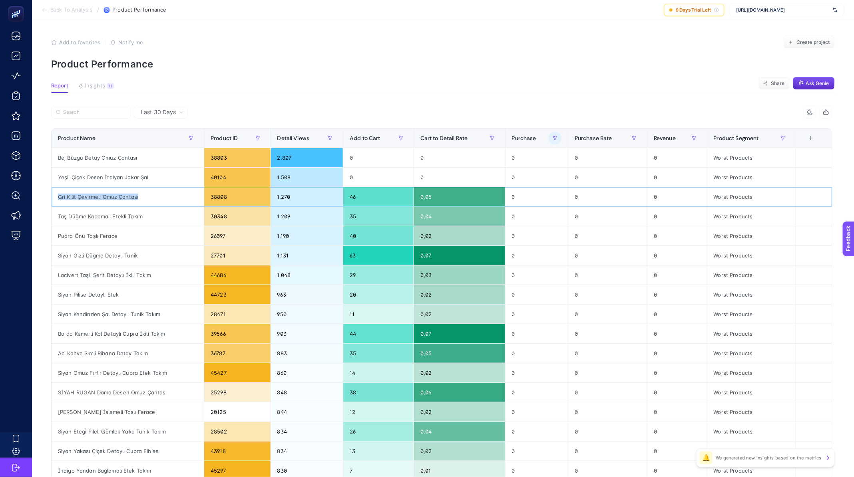
copy tr "Gri Kilit Çevirmeli Omuz Çantası"
click at [84, 210] on div "Taş Düğme Kapamalı Etekli Takım" at bounding box center [128, 216] width 152 height 19
copy tr "Taş Düğme Kapamalı Etekli Takım"
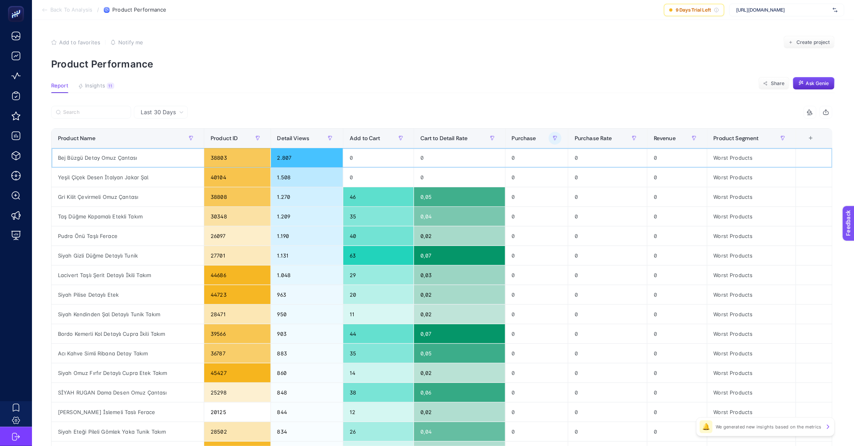
click at [104, 159] on div "Bej Büzgü Detay Omuz Çantası" at bounding box center [128, 157] width 152 height 19
click at [96, 178] on div "Yeşil Çiçek Desen İtalyan Jakar Şal" at bounding box center [128, 177] width 152 height 19
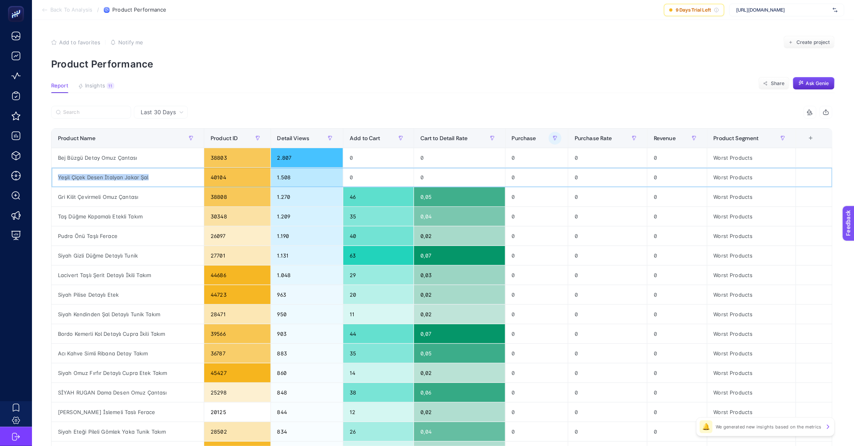
click at [96, 178] on div "Yeşil Çiçek Desen İtalyan Jakar Şal" at bounding box center [128, 177] width 152 height 19
click at [102, 204] on div "Gri Kilit Çevirmeli Omuz Çantası" at bounding box center [128, 196] width 152 height 19
click at [102, 203] on div "Gri Kilit Çevirmeli Omuz Çantası" at bounding box center [128, 196] width 152 height 19
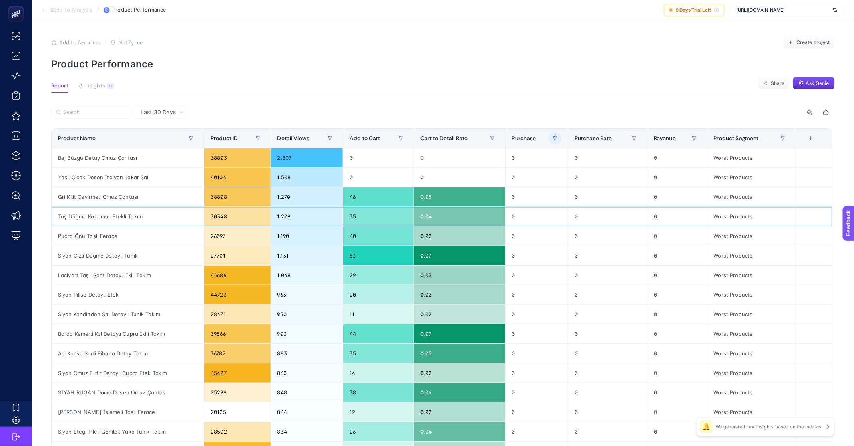
click at [99, 211] on div "Taş Düğme Kapamalı Etekli Takım" at bounding box center [128, 216] width 152 height 19
click at [91, 218] on div "Taş Düğme Kapamalı Etekli Takım" at bounding box center [128, 216] width 152 height 19
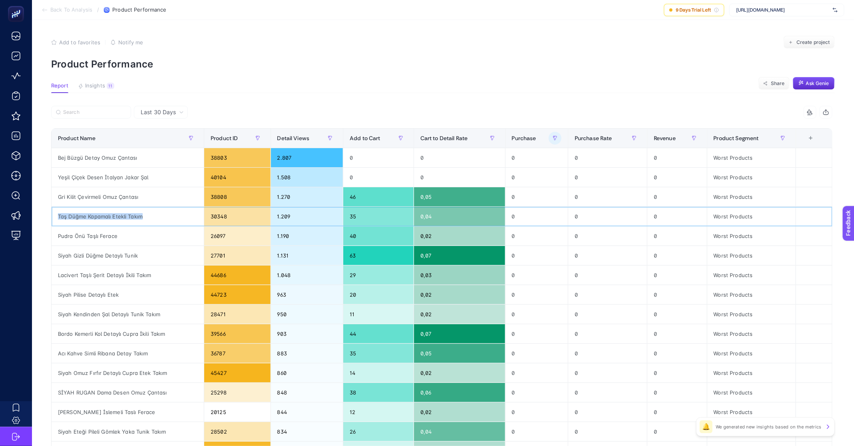
click at [91, 218] on div "Taş Düğme Kapamalı Etekli Takım" at bounding box center [128, 216] width 152 height 19
click at [92, 231] on div "Pudra Önü Taşlı Ferace" at bounding box center [128, 235] width 152 height 19
copy tr "Pudra Önü Taşlı Ferace"
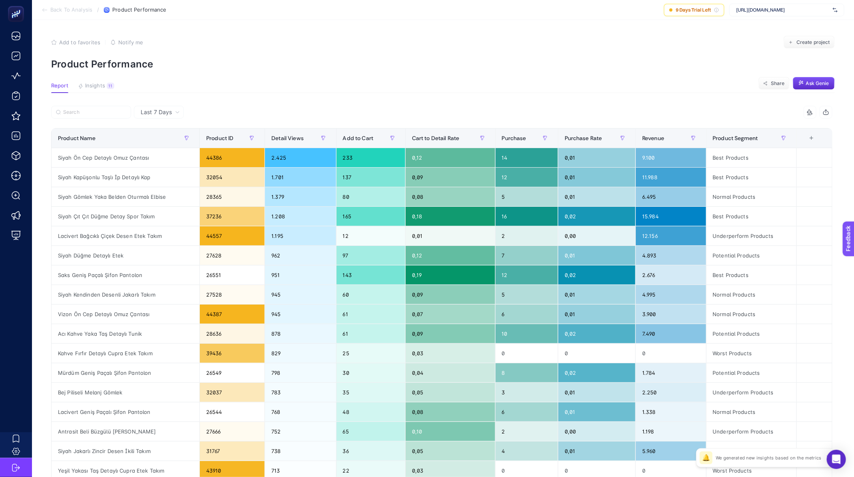
click at [70, 9] on span "Back To Analysis" at bounding box center [71, 10] width 42 height 6
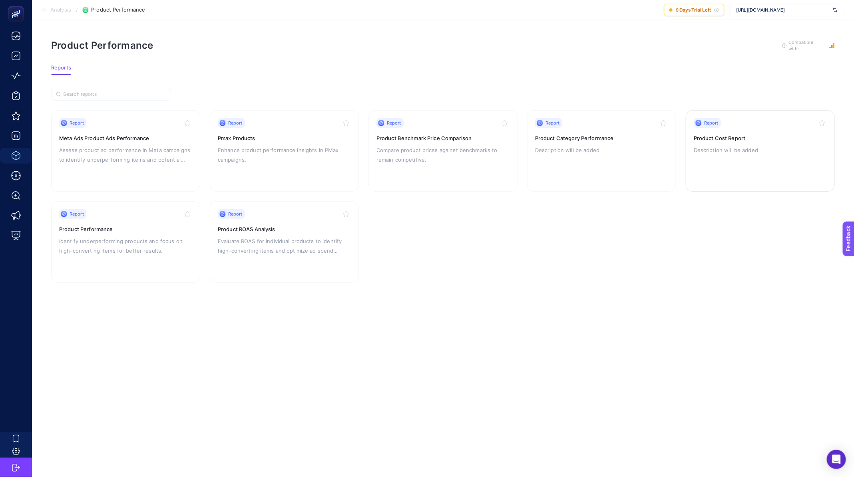
click at [770, 154] on div "Report Product Cost Report Description will be added" at bounding box center [759, 151] width 133 height 66
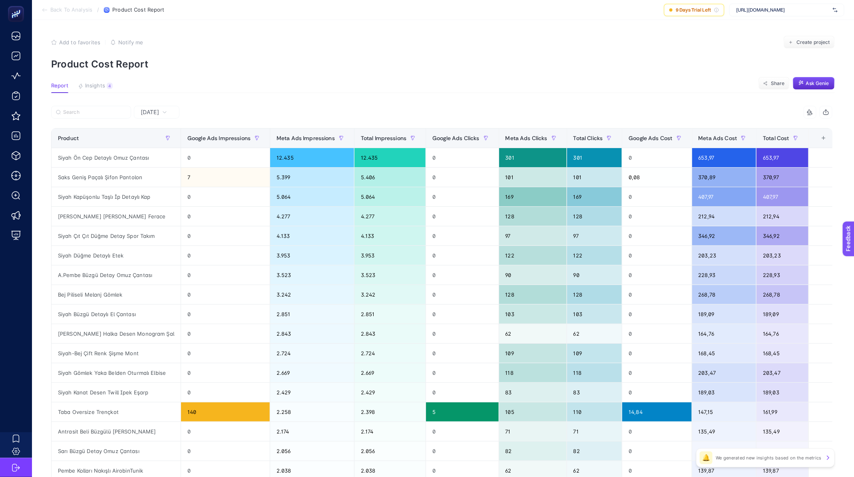
click at [159, 117] on div "[DATE]" at bounding box center [157, 112] width 46 height 13
click at [159, 112] on span "[DATE]" at bounding box center [150, 112] width 18 height 8
click at [161, 106] on div "[DATE]" at bounding box center [157, 112] width 46 height 13
click at [159, 110] on span "[DATE]" at bounding box center [150, 112] width 18 height 8
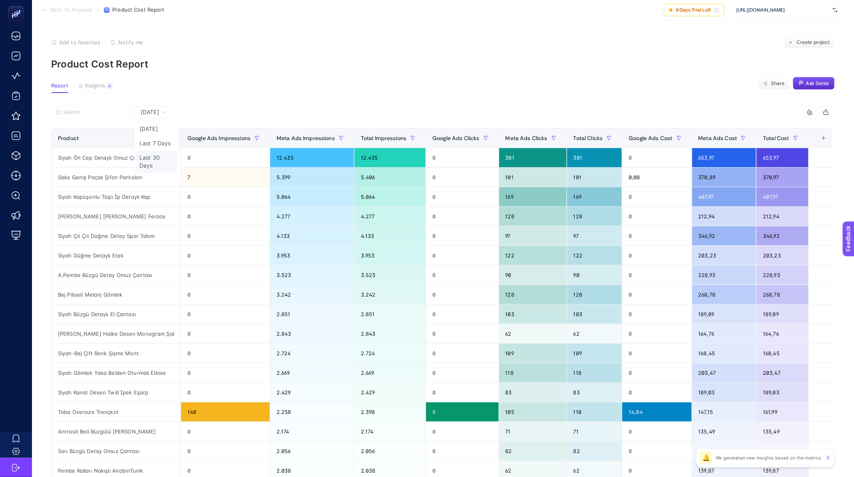
click at [152, 159] on li "Last 30 Days" at bounding box center [156, 162] width 41 height 22
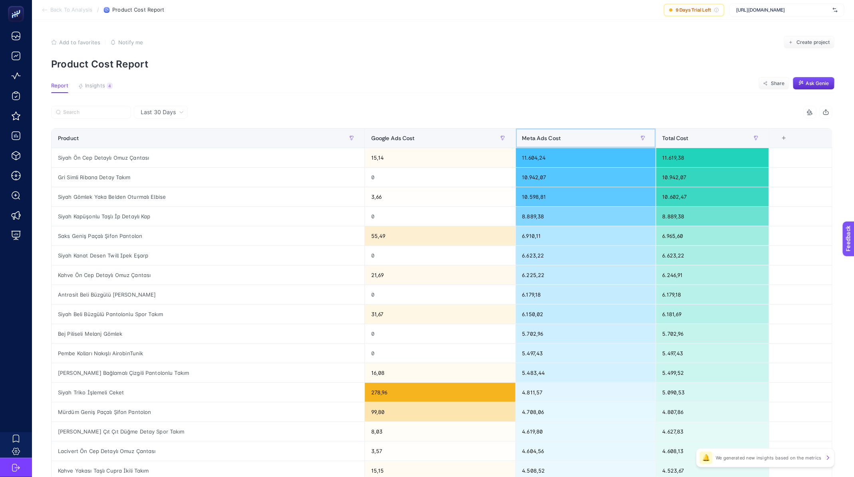
click at [560, 140] on div "Meta Ads Cost" at bounding box center [585, 138] width 127 height 13
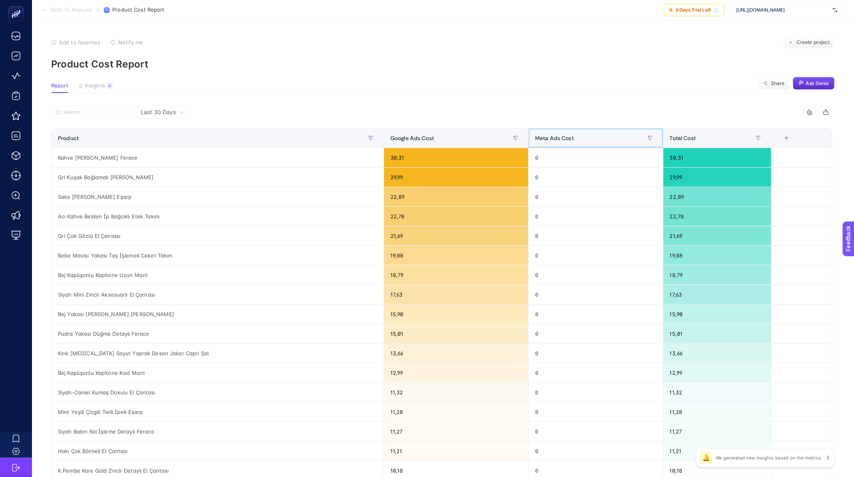
click at [560, 139] on span "Meta Ads Cost" at bounding box center [554, 138] width 39 height 6
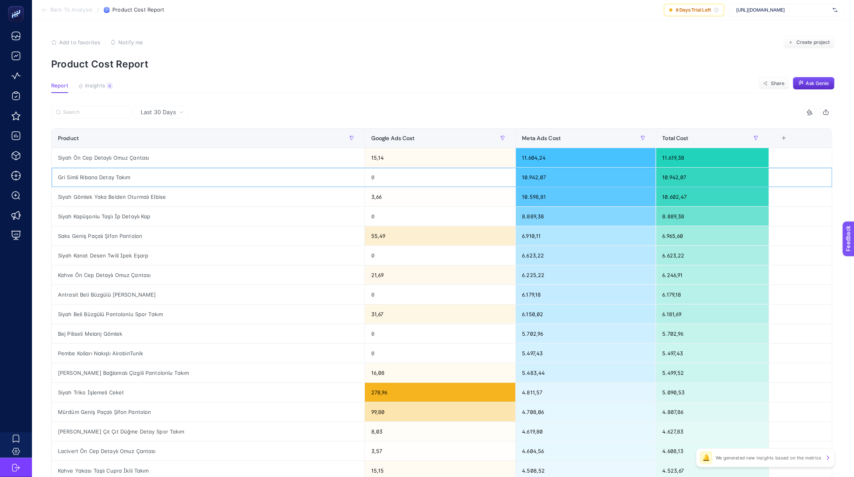
click at [118, 174] on div "Gri Simli Ribana Detay Takım" at bounding box center [208, 177] width 313 height 19
copy tr "Gri Simli Ribana Detay Takım"
click at [134, 199] on div "Siyah Gömlek Yaka Belden Oturmalı Elbise" at bounding box center [208, 196] width 313 height 19
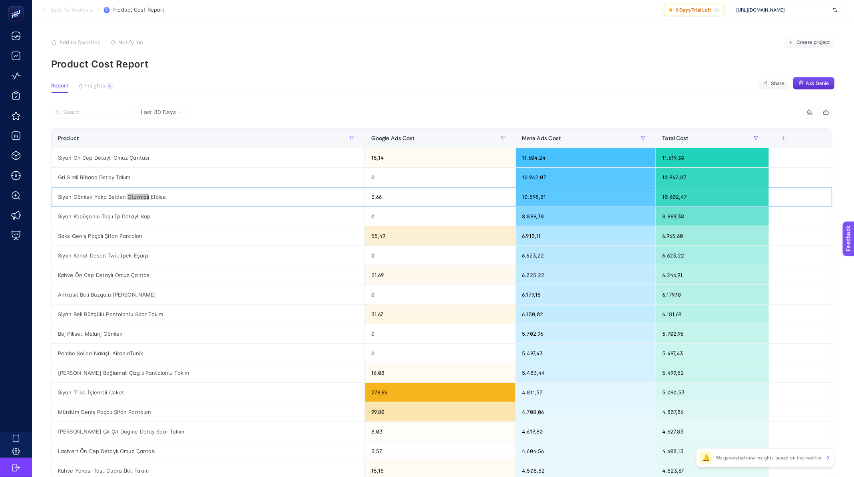
click at [134, 199] on div "Siyah Gömlek Yaka Belden Oturmalı Elbise" at bounding box center [208, 196] width 313 height 19
copy tr "Siyah Gömlek Yaka Belden Oturmalı Elbise"
click at [84, 109] on input "Search" at bounding box center [94, 112] width 63 height 6
paste input "Siyah Gömlek Yaka Belden Oturmalı Elbise"
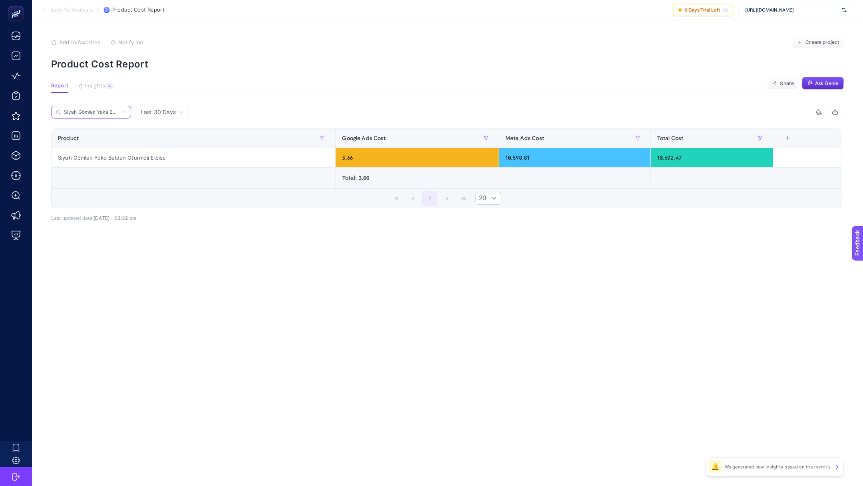
scroll to position [0, 42]
type input "Siyah Gömlek Yaka Belden Oturmalı Elbise"
click at [93, 111] on input "Siyah Gömlek Yaka Belden Oturmalı Elbise" at bounding box center [91, 112] width 54 height 6
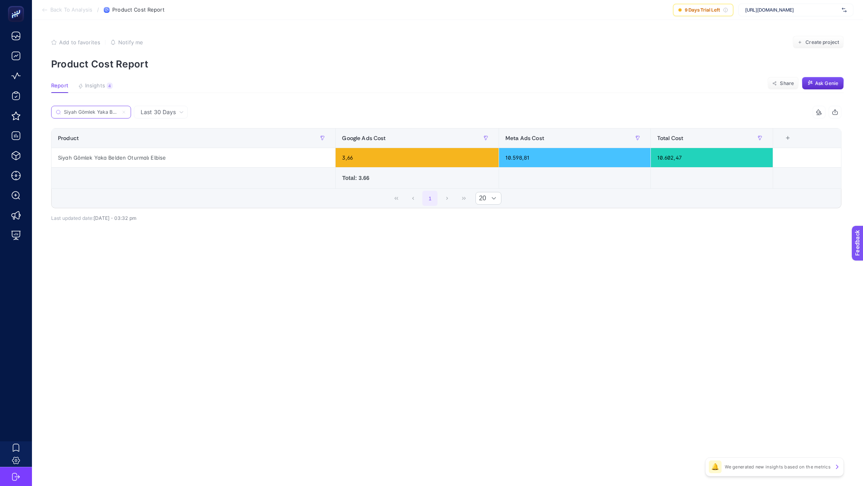
click at [93, 111] on input "Siyah Gömlek Yaka Belden Oturmalı Elbise" at bounding box center [91, 112] width 54 height 6
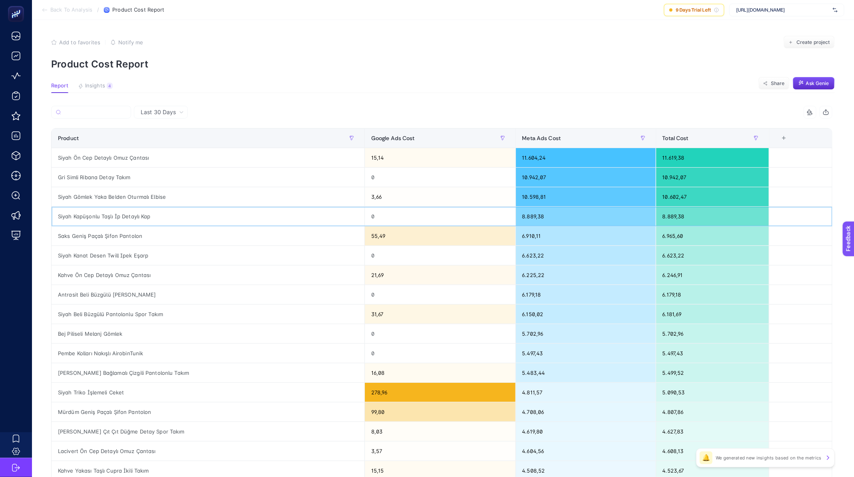
click at [120, 214] on div "Siyah Kapüşonlu Taşlı İp Detaylı Kap" at bounding box center [208, 216] width 313 height 19
click at [99, 200] on div "Siyah Gömlek Yaka Belden Oturmalı Elbise" at bounding box center [208, 196] width 313 height 19
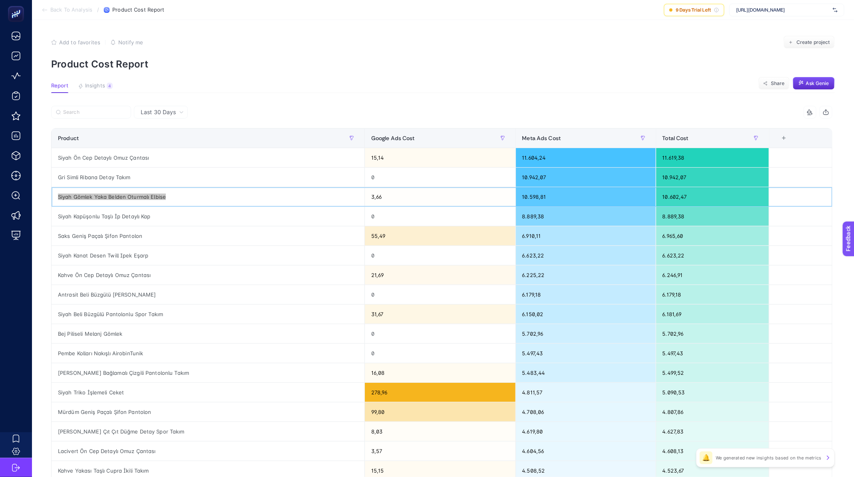
click at [99, 200] on div "Siyah Gömlek Yaka Belden Oturmalı Elbise" at bounding box center [208, 196] width 313 height 19
click at [101, 198] on div "Siyah Gömlek Yaka Belden Oturmalı Elbise" at bounding box center [208, 196] width 313 height 19
click at [112, 195] on div "Siyah Gömlek Yaka Belden Oturmalı Elbise" at bounding box center [208, 196] width 313 height 19
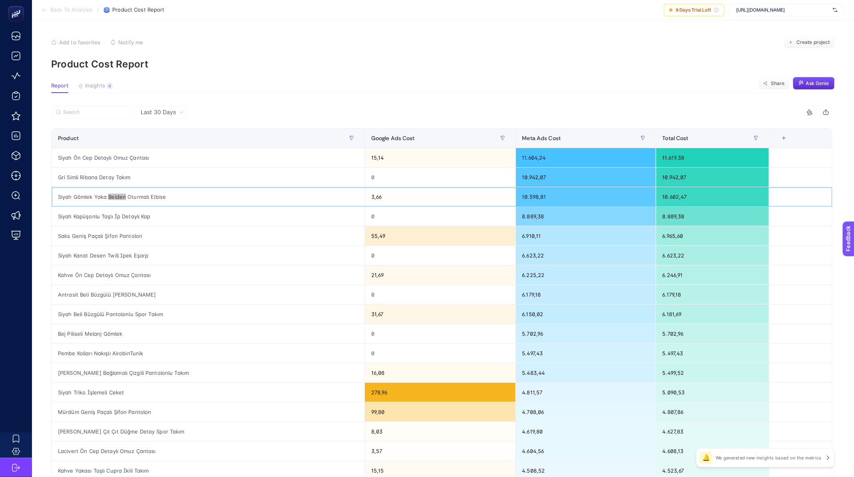
click at [112, 195] on div "Siyah Gömlek Yaka Belden Oturmalı Elbise" at bounding box center [208, 196] width 313 height 19
click at [102, 173] on div "Gri Simli Ribana Detay Takım" at bounding box center [208, 177] width 313 height 19
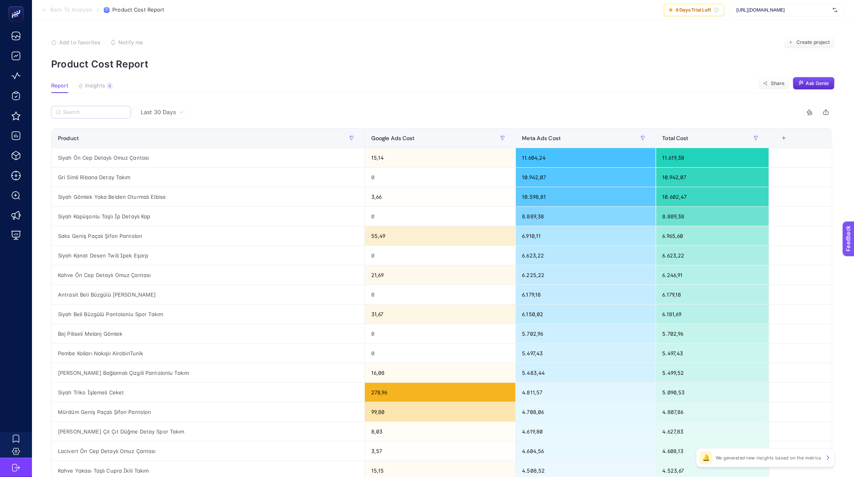
click at [78, 109] on label at bounding box center [91, 112] width 80 height 13
click at [0, 0] on input "Search" at bounding box center [0, 0] width 0 height 0
click at [78, 110] on input "Search" at bounding box center [94, 112] width 63 height 6
paste input "Lacivert Bağcıklı Çiçek Desen Etek Takım"
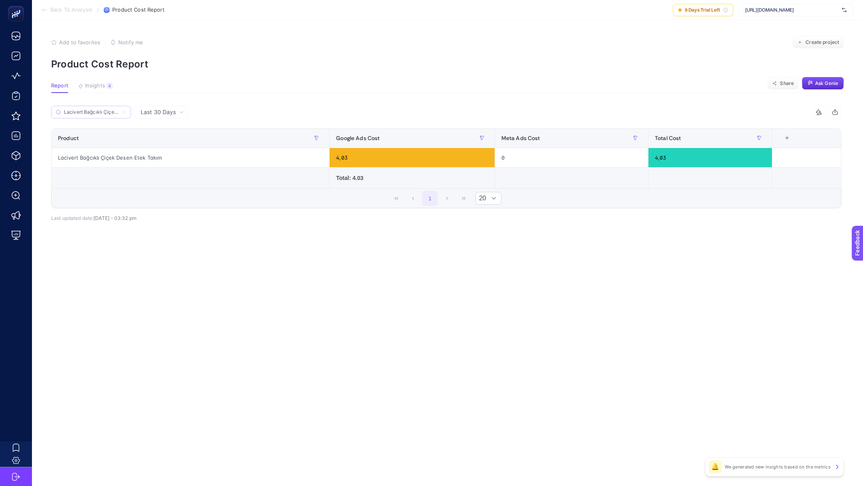
click at [100, 109] on label "Lacivert Bağcıklı Çiçek Desen Etek Takım" at bounding box center [91, 112] width 80 height 13
click at [0, 0] on input "Search" at bounding box center [0, 0] width 0 height 0
click at [100, 109] on label "Lacivert Bağcıklı Çiçek Desen Etek Takım" at bounding box center [91, 112] width 80 height 13
click at [0, 0] on input "Search" at bounding box center [0, 0] width 0 height 0
click at [100, 109] on label "Lacivert Bağcıklı Çiçek Desen Etek Takım" at bounding box center [91, 112] width 80 height 13
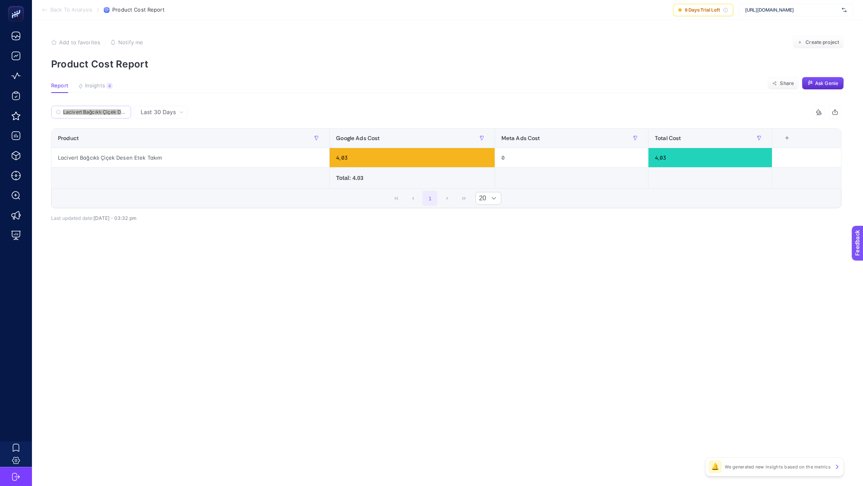
click at [0, 0] on input "Search" at bounding box center [0, 0] width 0 height 0
click at [101, 109] on input "Lacivert Bağcıklı Çiçek Desen Etek Takım" at bounding box center [94, 112] width 63 height 6
click at [103, 113] on input "Lacivert Bağcıklı Çiçek Desen Etek Takım" at bounding box center [91, 112] width 54 height 6
paste input "Yeşil Çiçek Desen İtalyan Jakar Şal"
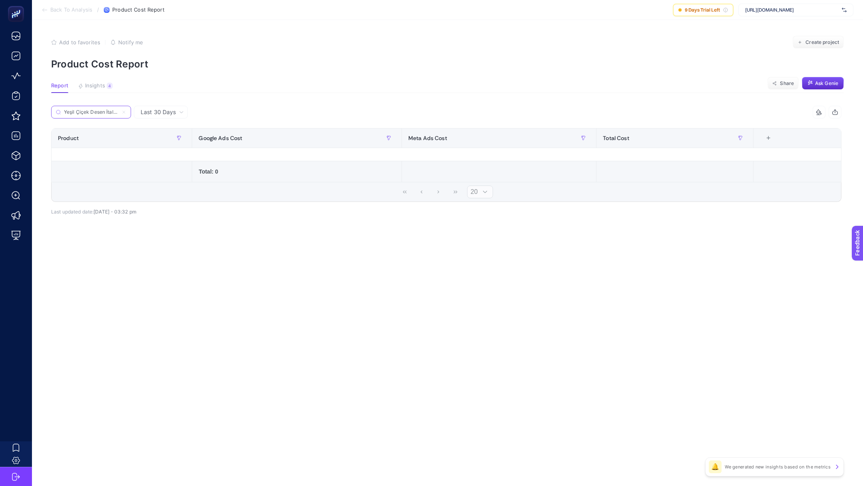
scroll to position [0, 25]
type input "Yeşil Çiçek Desen İtalyan Jakar"
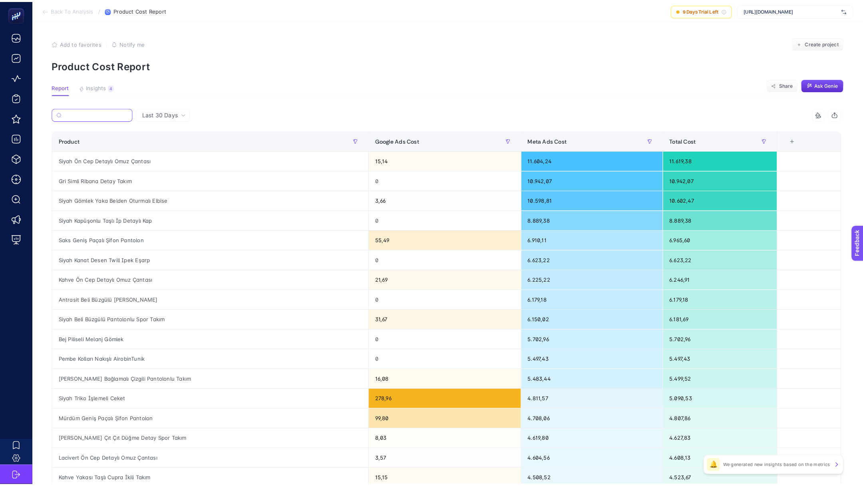
scroll to position [0, 0]
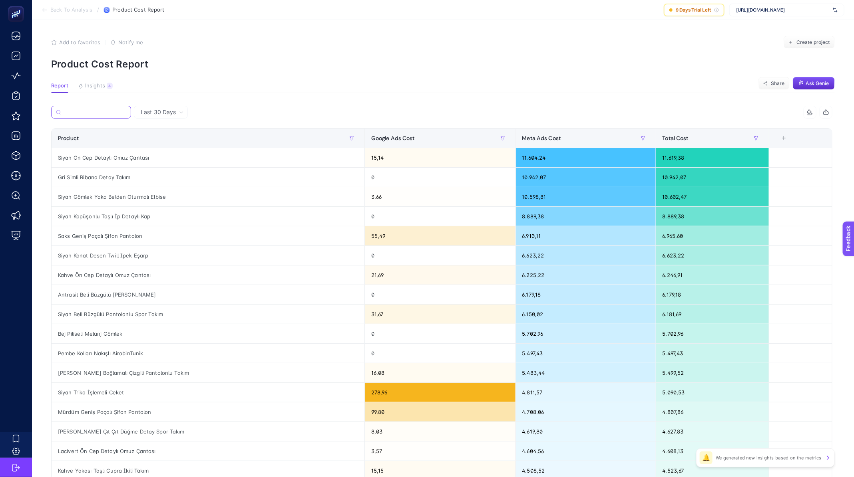
paste input "Gri Kilit Çevirmeli Omuz Çantası"
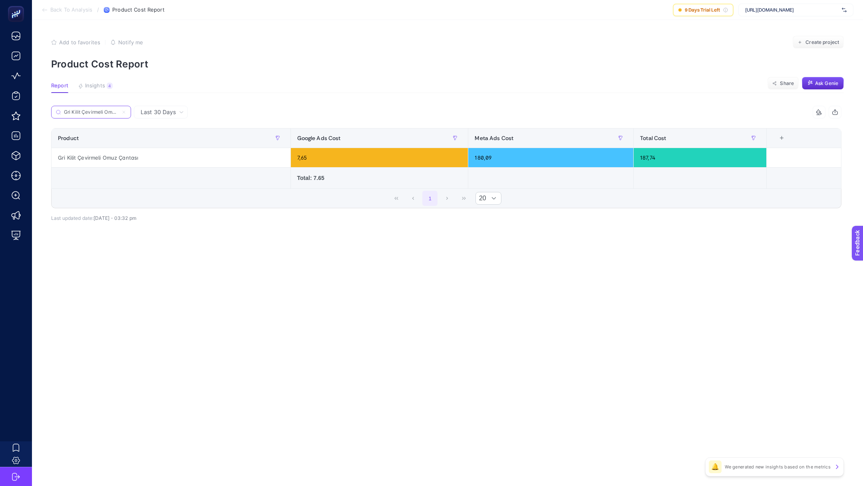
scroll to position [0, 18]
type input "Gri Kilit Çevirmeli Omuz Çantası"
click at [92, 108] on label "Gri Kilit Çevirmeli Omuz Çantası" at bounding box center [91, 112] width 80 height 13
click at [0, 0] on input "Search" at bounding box center [0, 0] width 0 height 0
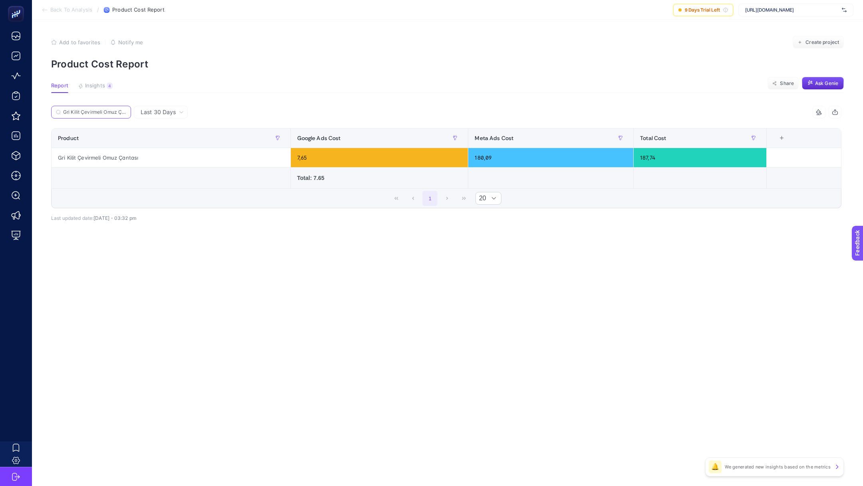
click at [98, 112] on input "Gri Kilit Çevirmeli Omuz Çantası" at bounding box center [94, 112] width 63 height 6
click at [104, 111] on input "Gri Kilit Çevirmeli Omuz Çantası" at bounding box center [91, 112] width 54 height 6
click at [121, 111] on icon at bounding box center [123, 112] width 5 height 5
click at [0, 0] on input "Search" at bounding box center [0, 0] width 0 height 0
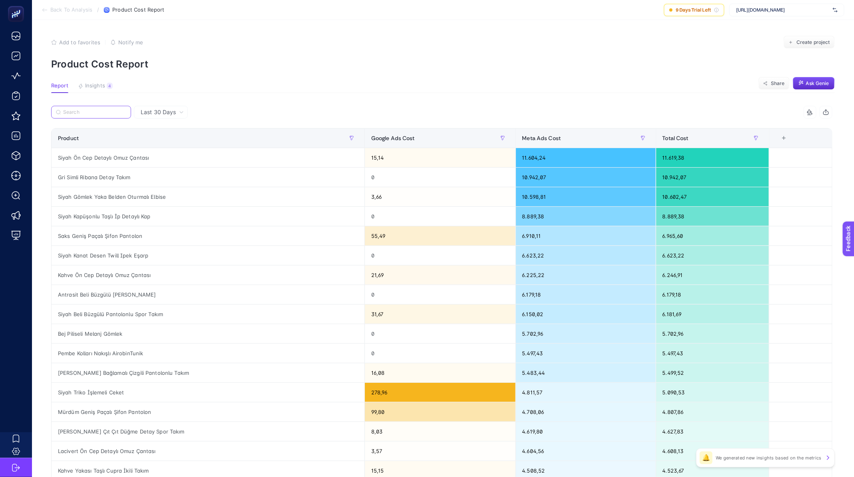
click at [107, 111] on input "Search" at bounding box center [94, 112] width 63 height 6
paste input "Taş Düğme Kapamalı Etekli Takım"
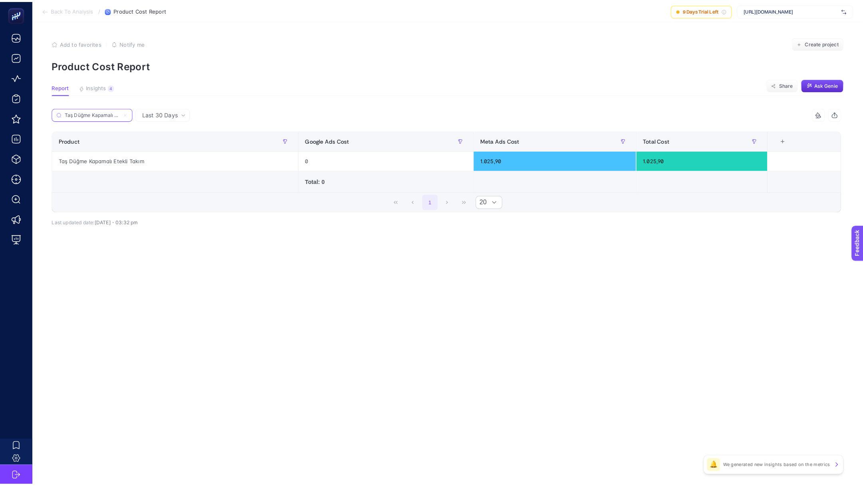
scroll to position [0, 22]
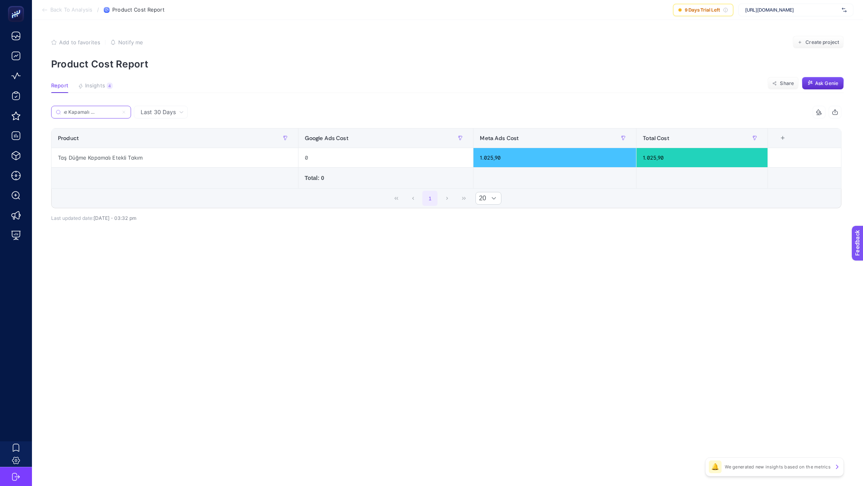
type input "Taş Düğme Kapamalı Etekli Takım"
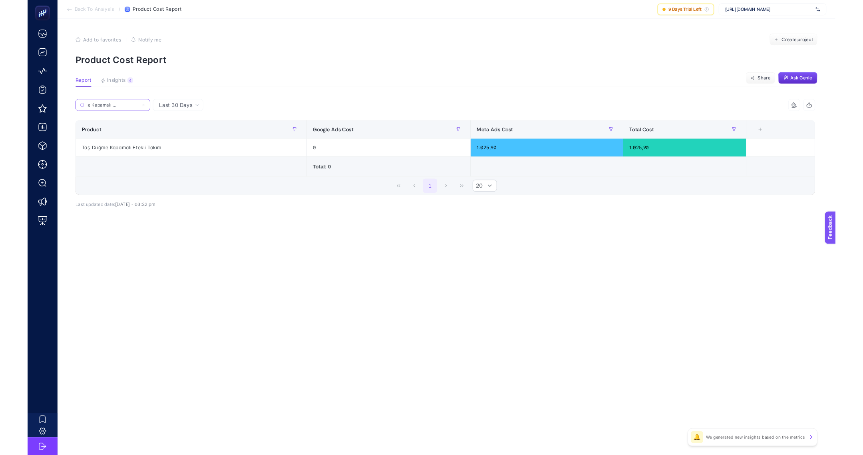
scroll to position [0, 0]
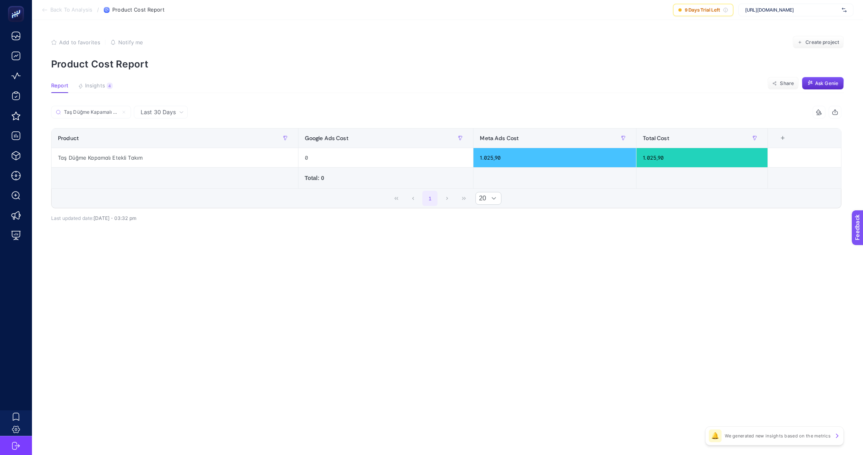
click at [109, 64] on p "Product Cost Report" at bounding box center [447, 64] width 792 height 12
click at [108, 64] on p "Product Cost Report" at bounding box center [447, 64] width 792 height 12
click at [486, 161] on div "1.025,90" at bounding box center [554, 157] width 163 height 19
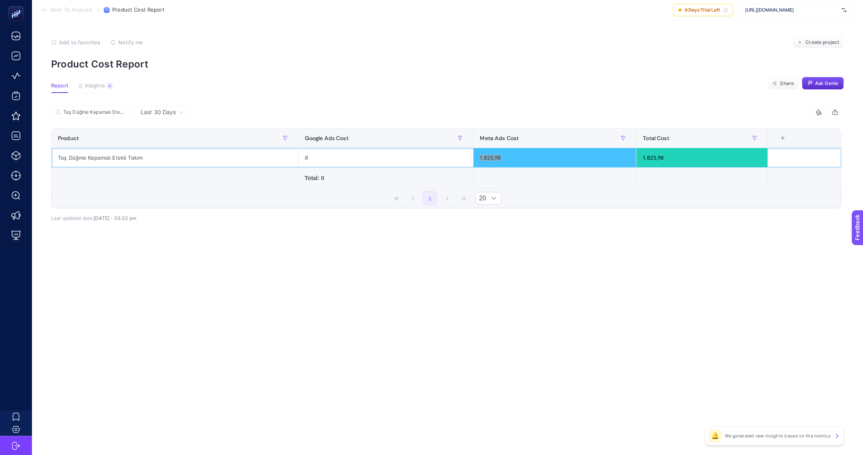
click at [486, 161] on div "1.025,90" at bounding box center [554, 157] width 163 height 19
click at [107, 156] on div "Taş Düğme Kapamalı Etekli Takım" at bounding box center [175, 157] width 246 height 19
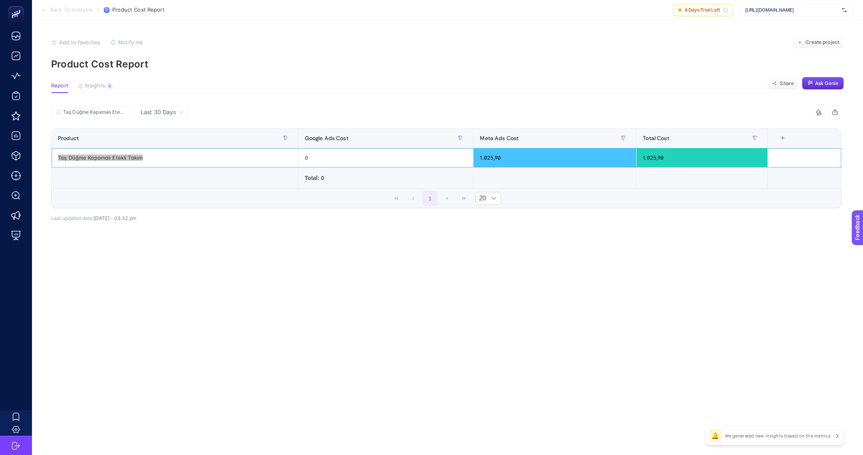
click at [140, 153] on div "Taş Düğme Kapamalı Etekli Takım" at bounding box center [175, 157] width 246 height 19
click at [138, 159] on div "Taş Düğme Kapamalı Etekli Takım" at bounding box center [175, 157] width 246 height 19
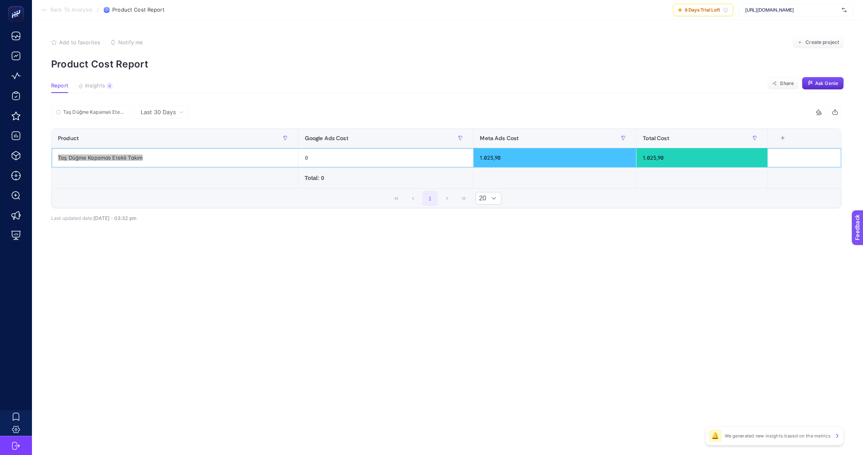
click at [178, 162] on div "Taş Düğme Kapamalı Etekli Takım" at bounding box center [175, 157] width 246 height 19
click at [180, 159] on div "Taş Düğme Kapamalı Etekli Takım" at bounding box center [175, 157] width 246 height 19
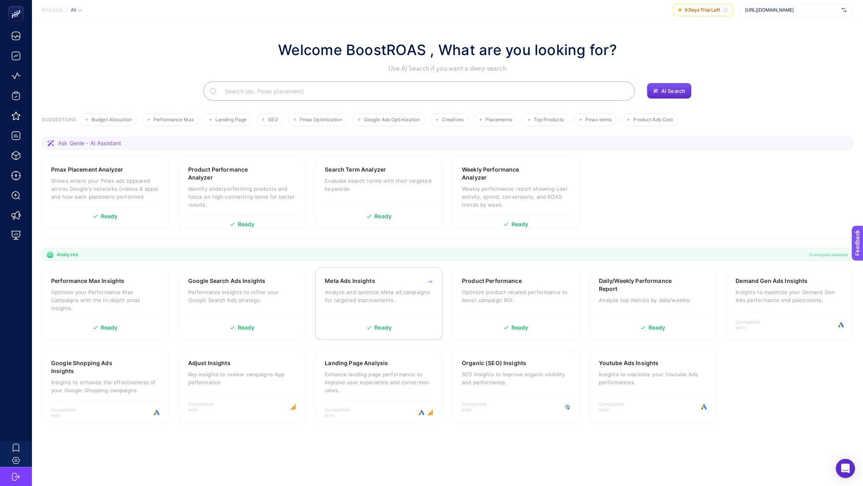
click at [370, 299] on p "Analyze and optimize Meta ad campaigns for targeted improvements." at bounding box center [379, 296] width 108 height 16
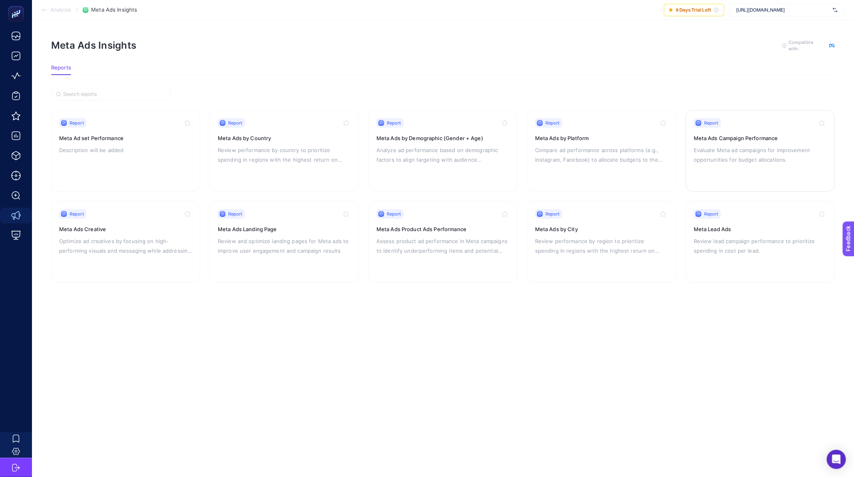
click at [763, 165] on div "Report Meta Ads Campaign Performance Evaluate Meta ad campaigns for improvement…" at bounding box center [759, 151] width 133 height 66
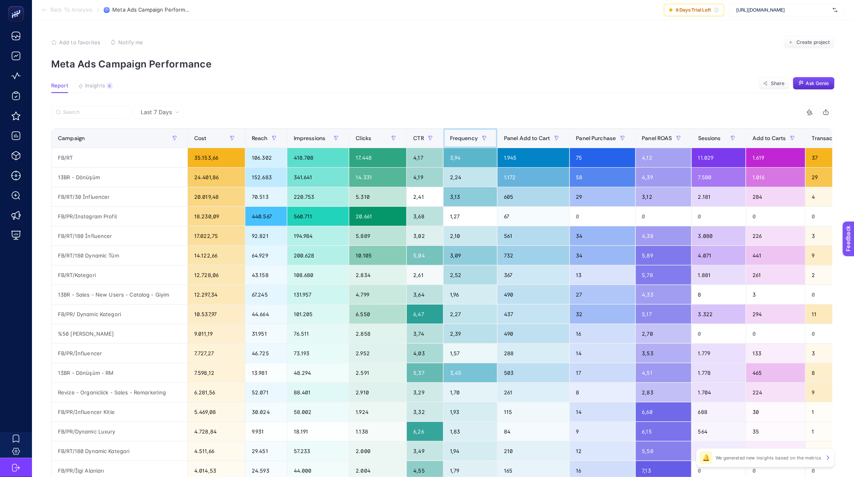
click at [463, 139] on span "Frequency" at bounding box center [464, 138] width 28 height 6
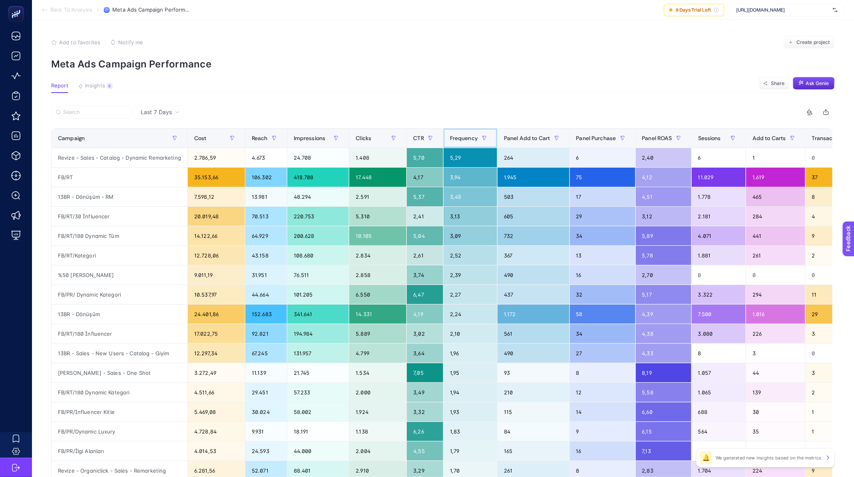
click at [466, 137] on span "Frequency" at bounding box center [464, 138] width 28 height 6
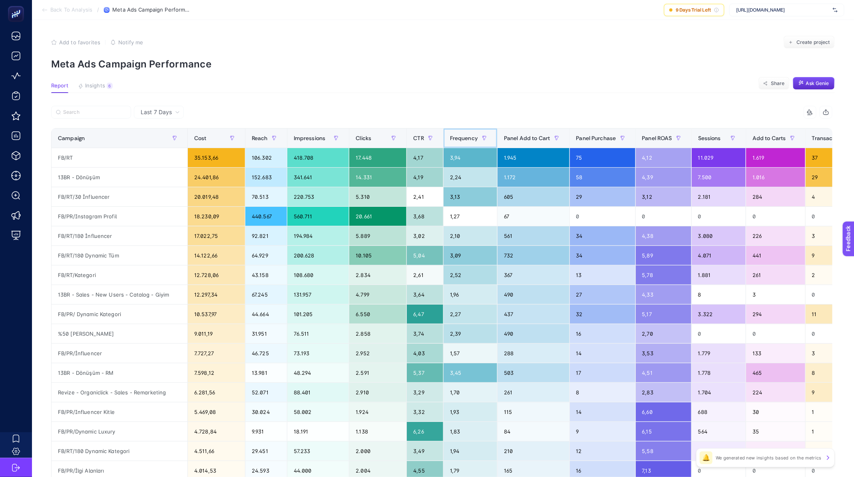
click at [466, 137] on span "Frequency" at bounding box center [464, 138] width 28 height 6
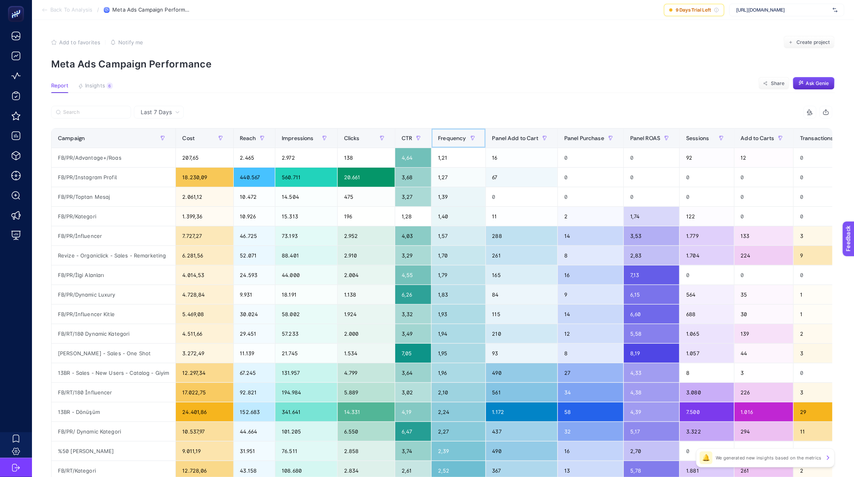
click at [466, 137] on span "Frequency" at bounding box center [452, 138] width 28 height 6
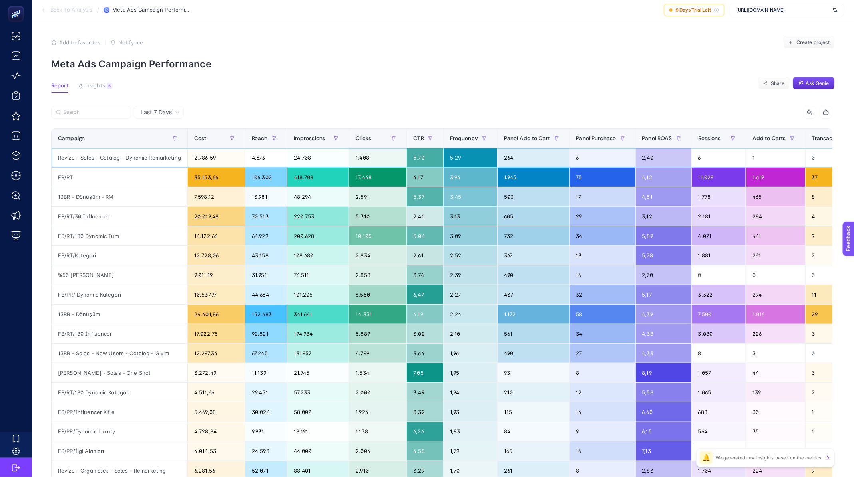
click at [127, 160] on div "Revize - Sales - Catalog - Dynamic Remarketing" at bounding box center [120, 157] width 136 height 19
click at [83, 154] on div "Revize - Sales - Catalog - Dynamic Remarketing" at bounding box center [120, 157] width 136 height 19
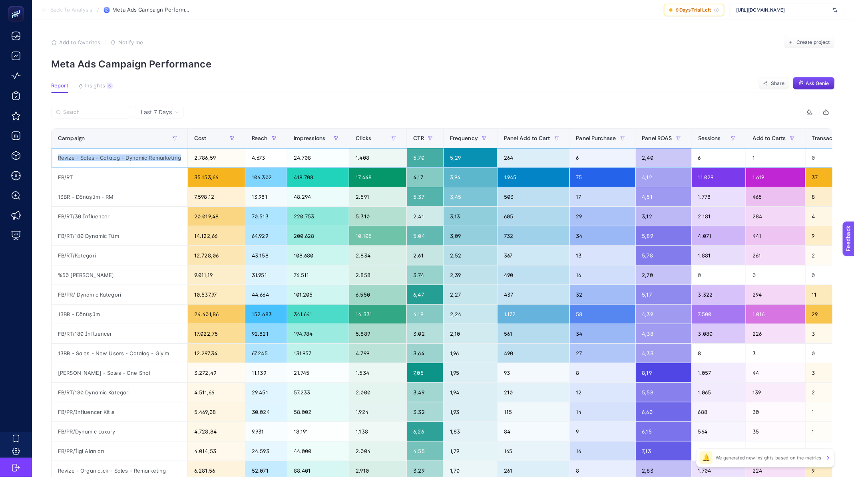
click at [83, 154] on div "Revize - Sales - Catalog - Dynamic Remarketing" at bounding box center [120, 157] width 136 height 19
click at [205, 135] on div "Cost" at bounding box center [216, 138] width 44 height 13
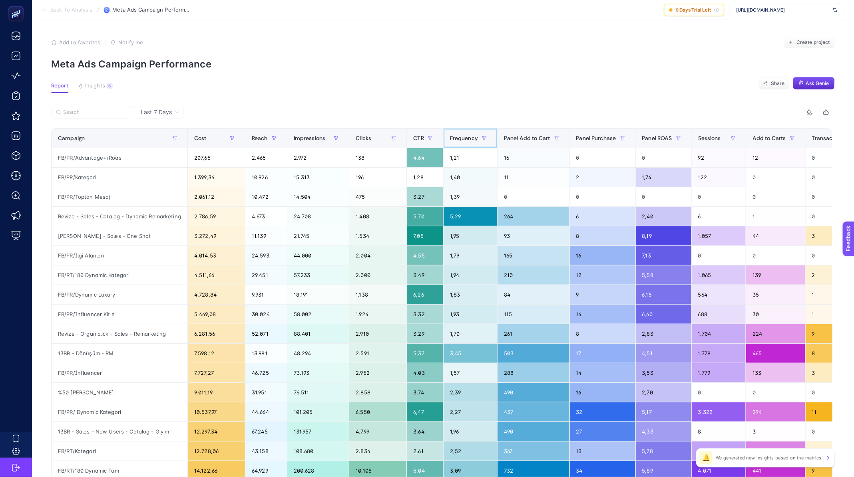
click at [478, 138] on span "Frequency" at bounding box center [464, 138] width 28 height 6
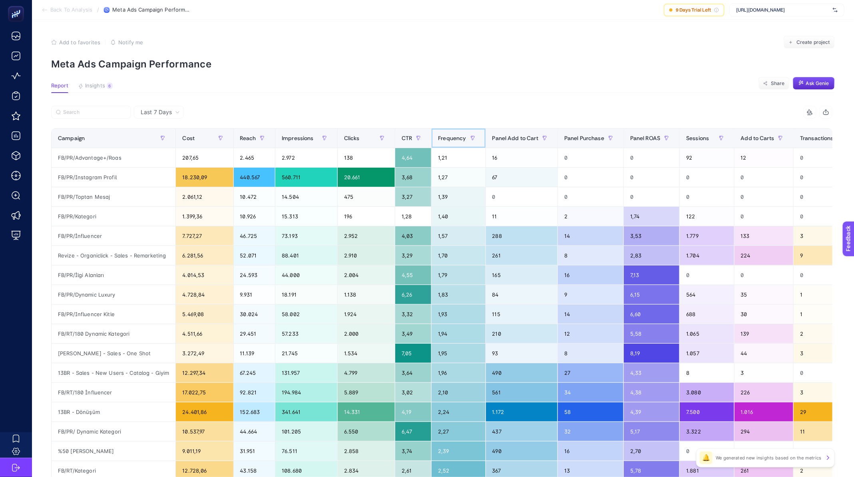
click at [466, 135] on span "Frequency" at bounding box center [452, 138] width 28 height 6
